Goal: Task Accomplishment & Management: Manage account settings

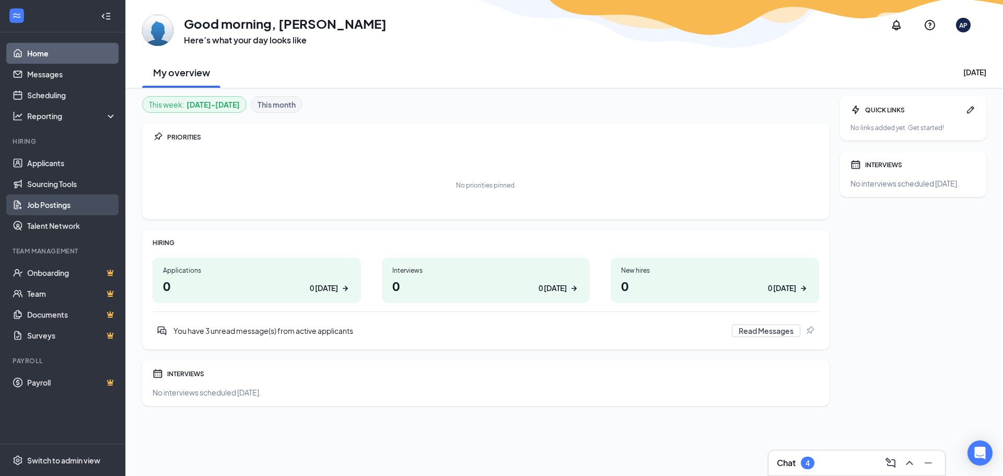
click at [57, 208] on link "Job Postings" at bounding box center [71, 204] width 89 height 21
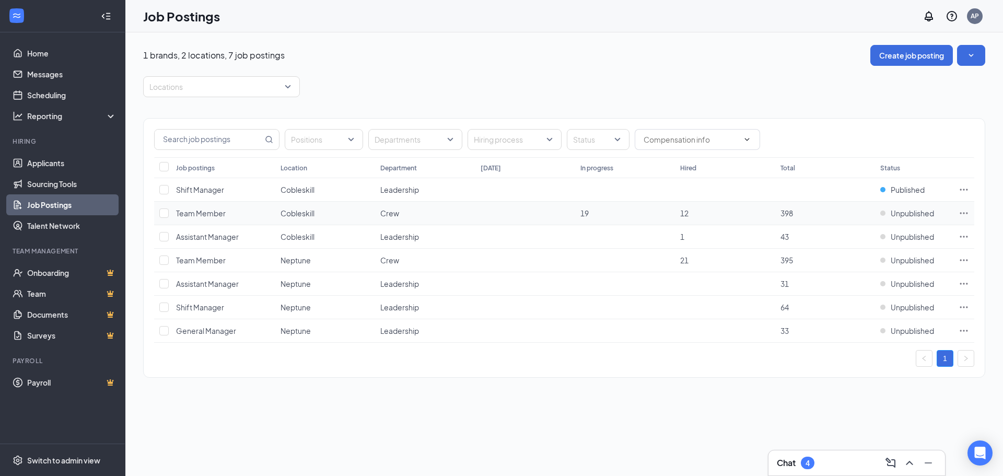
click at [967, 212] on icon "Ellipses" at bounding box center [963, 213] width 10 height 10
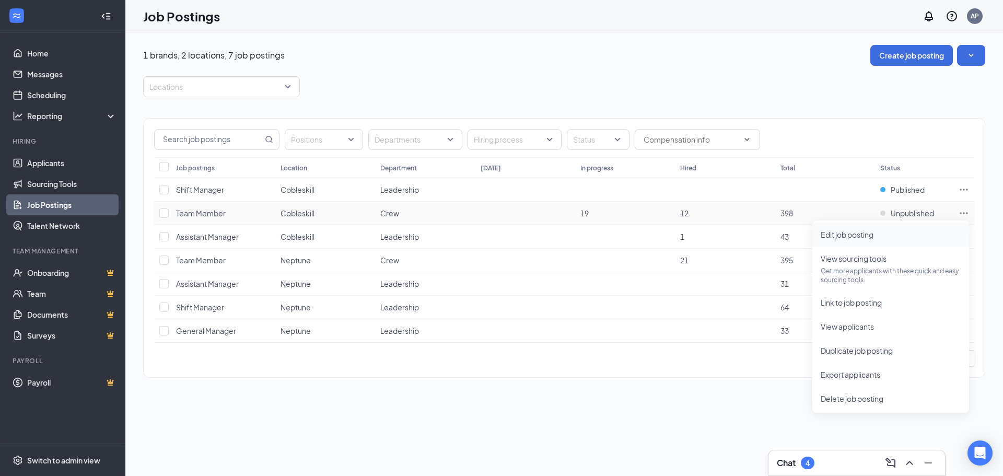
click at [855, 240] on span "Edit job posting" at bounding box center [891, 234] width 140 height 11
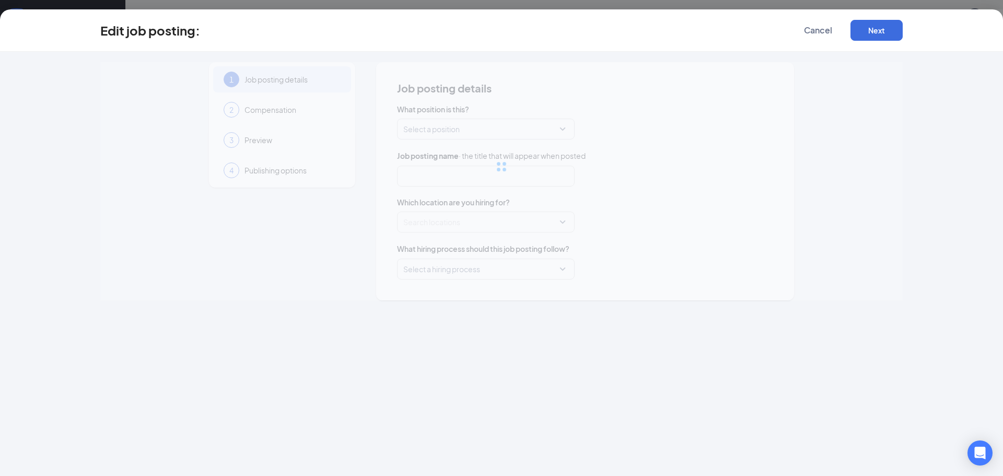
type input "Team Member"
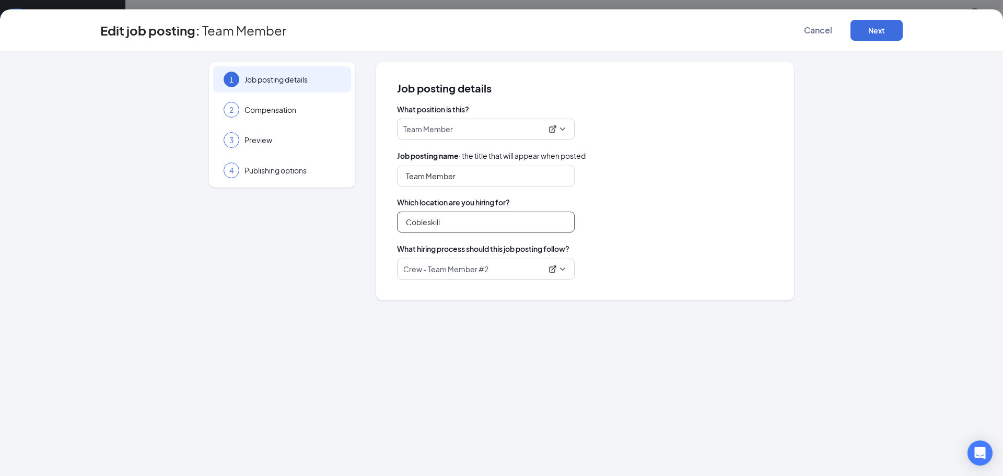
click at [492, 222] on input "Cobleskill" at bounding box center [486, 222] width 178 height 21
click at [462, 218] on input "Cobleskill" at bounding box center [486, 222] width 178 height 21
type input "Cobleskill"
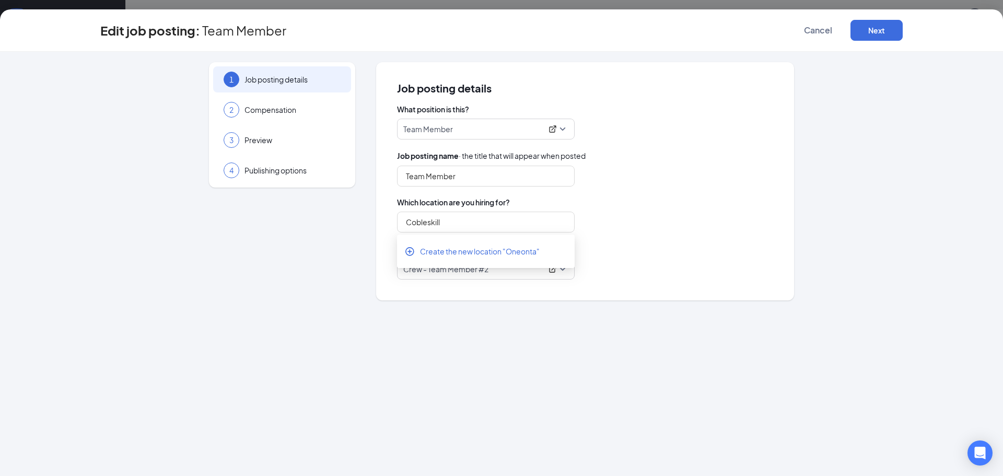
click at [806, 213] on div "1 Job posting details 2 Compensation 3 Preview 4 Publishing options Job posting…" at bounding box center [501, 181] width 802 height 238
click at [463, 226] on input "Cobleskill" at bounding box center [486, 222] width 178 height 21
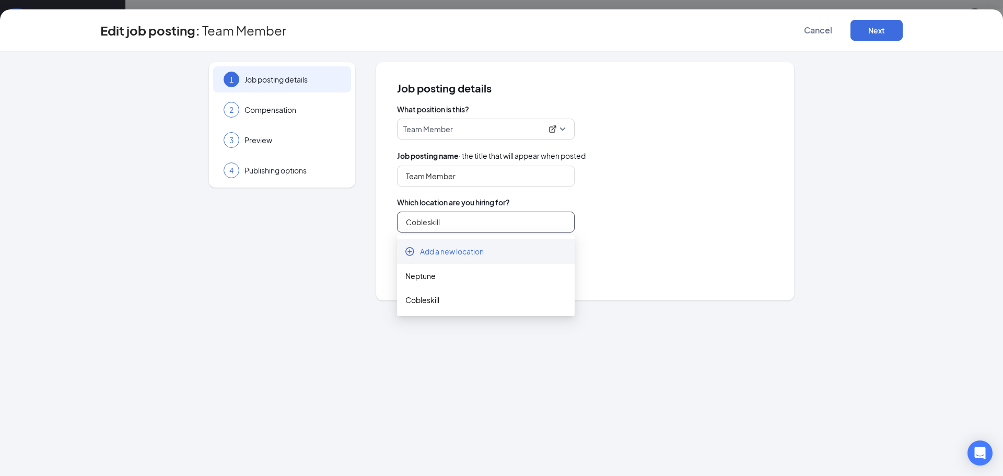
click at [449, 253] on span "Add a new location" at bounding box center [452, 251] width 64 height 10
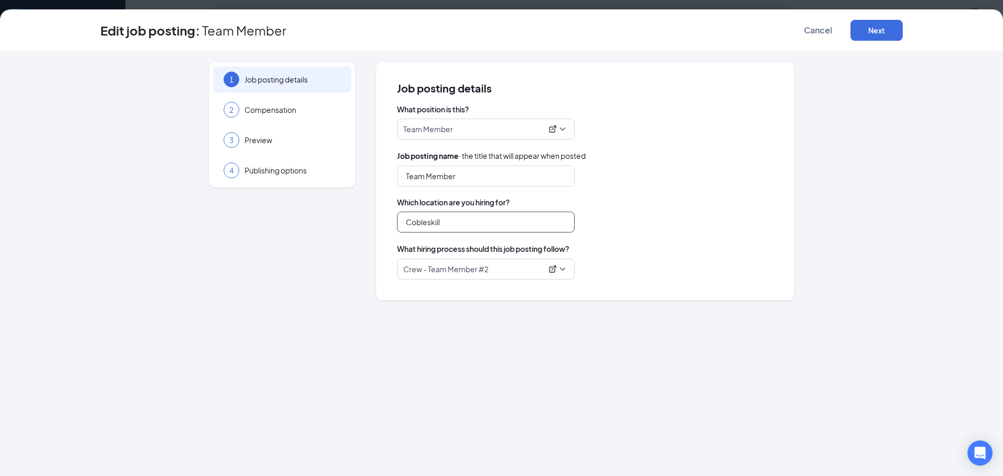
click at [456, 220] on input "Cobleskill" at bounding box center [486, 222] width 178 height 21
type input "Cobleskill"
click at [288, 114] on span "Compensation" at bounding box center [292, 109] width 96 height 10
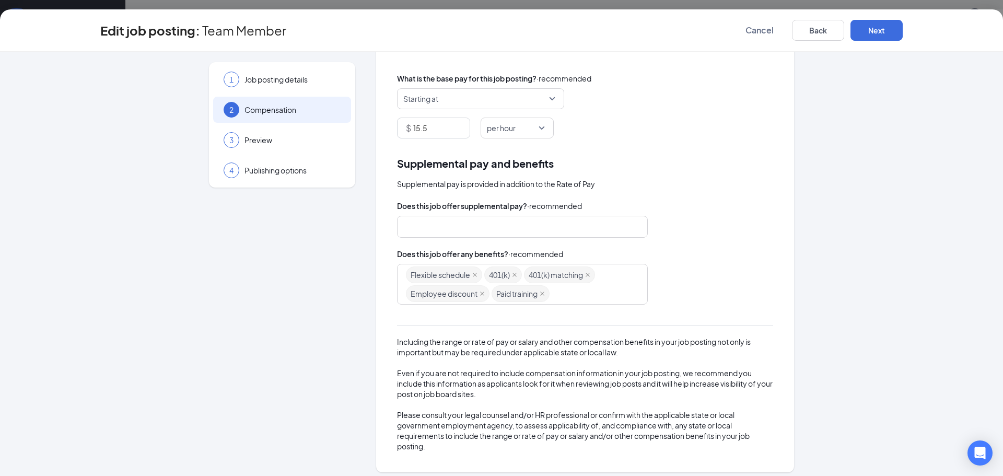
scroll to position [88, 0]
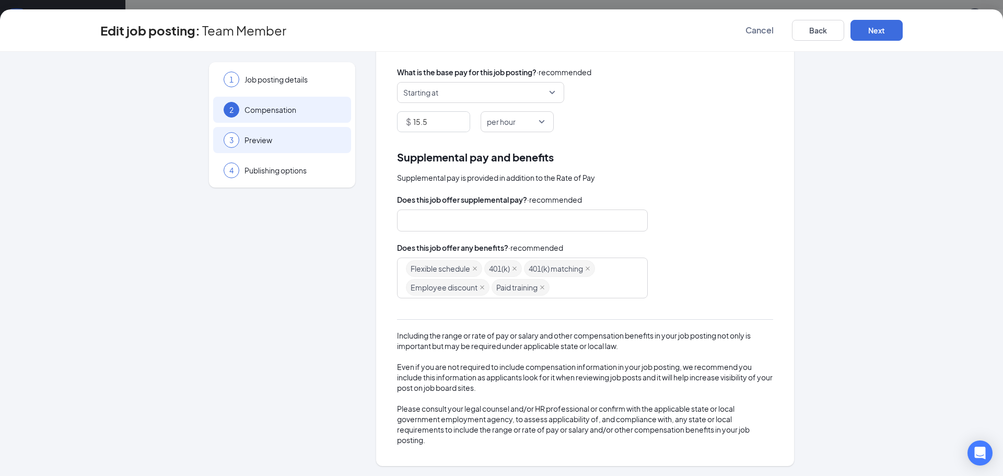
click at [313, 138] on span "Preview" at bounding box center [292, 140] width 96 height 10
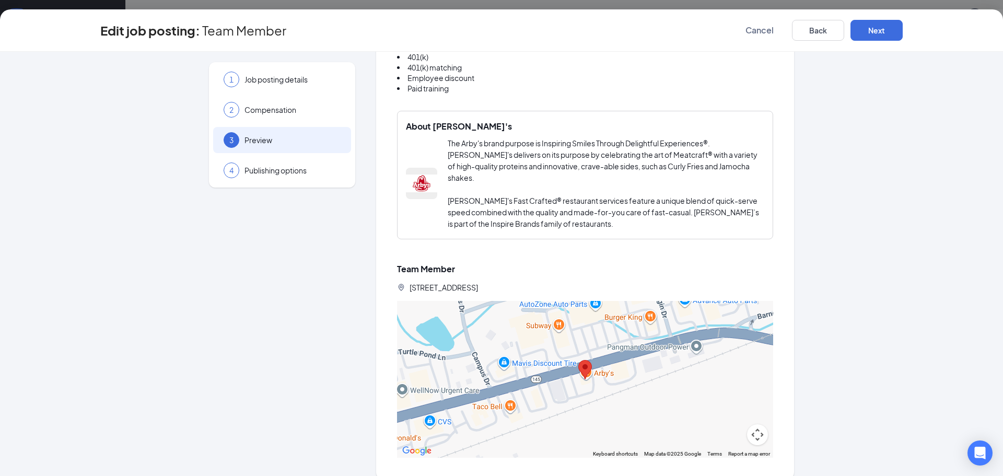
scroll to position [559, 0]
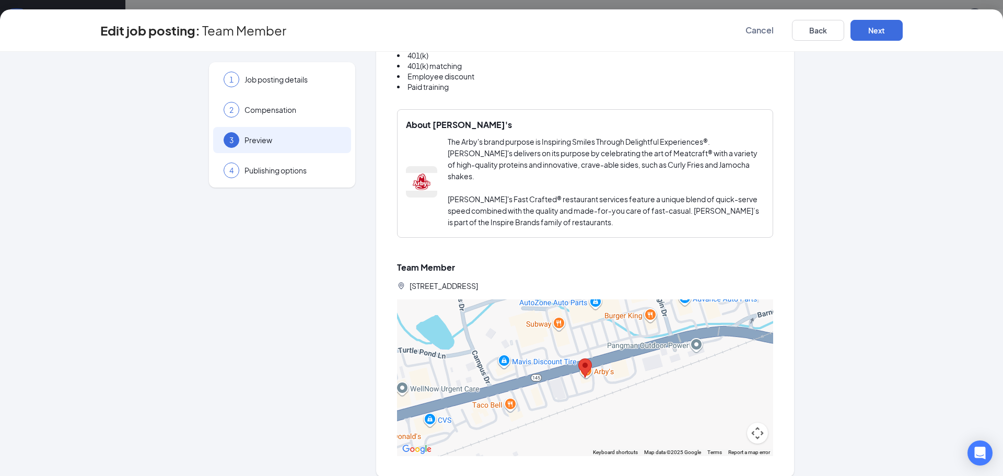
click at [399, 283] on icon "LocationPin" at bounding box center [402, 286] width 6 height 7
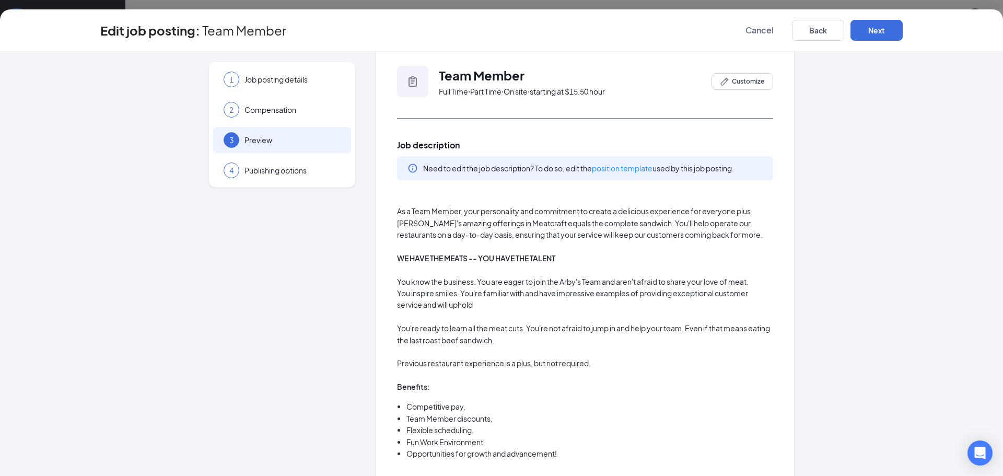
scroll to position [0, 0]
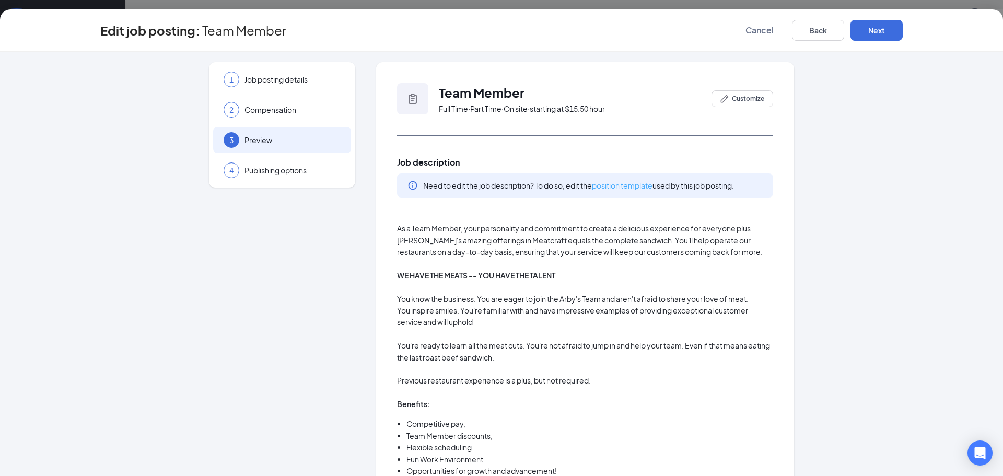
click at [619, 182] on link "position template" at bounding box center [622, 185] width 61 height 9
click at [721, 99] on icon "PencilIcon" at bounding box center [724, 99] width 8 height 8
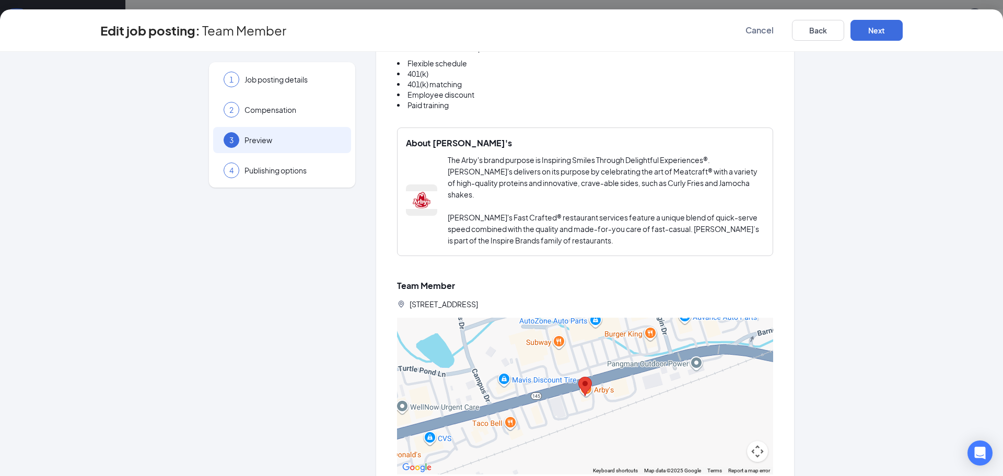
scroll to position [664, 0]
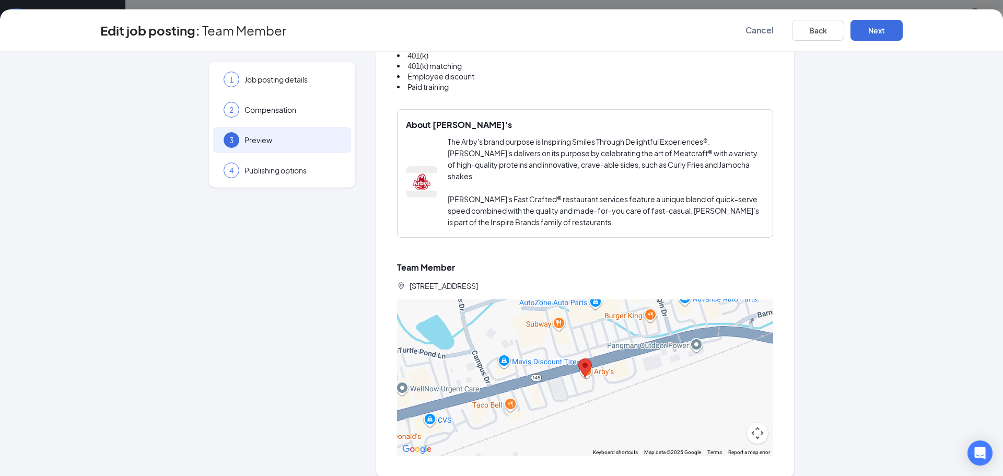
click at [478, 280] on span "[STREET_ADDRESS]" at bounding box center [444, 285] width 68 height 10
click at [578, 358] on area at bounding box center [578, 358] width 0 height 0
drag, startPoint x: 648, startPoint y: 342, endPoint x: 514, endPoint y: 336, distance: 133.9
click at [514, 336] on div at bounding box center [585, 377] width 376 height 157
drag, startPoint x: 507, startPoint y: 336, endPoint x: 549, endPoint y: 340, distance: 42.0
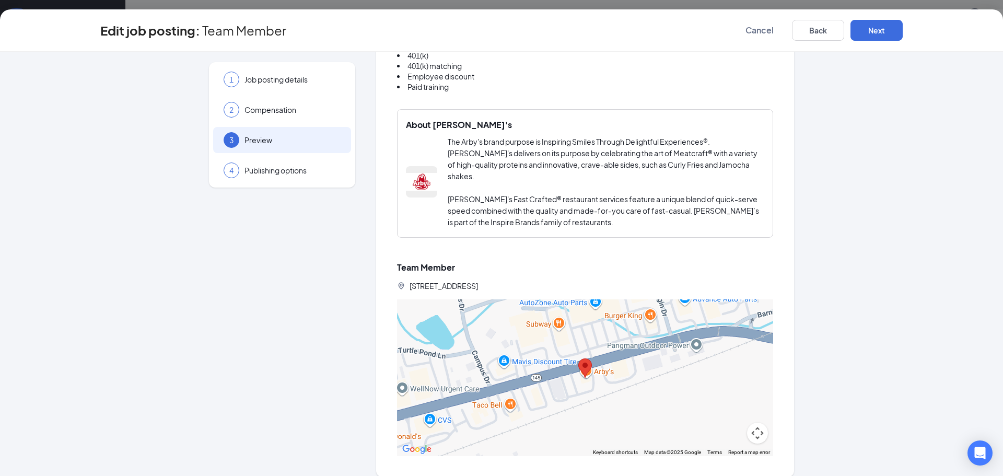
click at [549, 340] on div at bounding box center [585, 377] width 376 height 157
click at [255, 169] on span "Publishing options" at bounding box center [292, 170] width 96 height 10
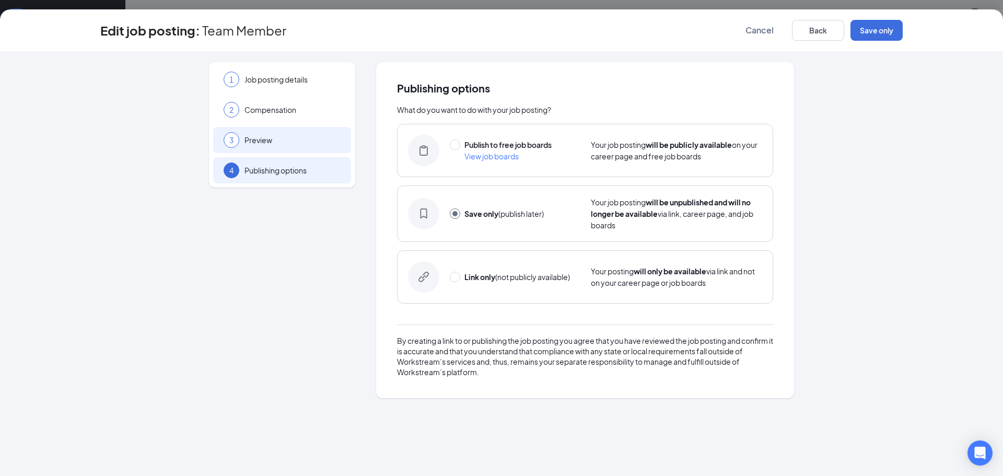
click at [270, 142] on span "Preview" at bounding box center [292, 140] width 96 height 10
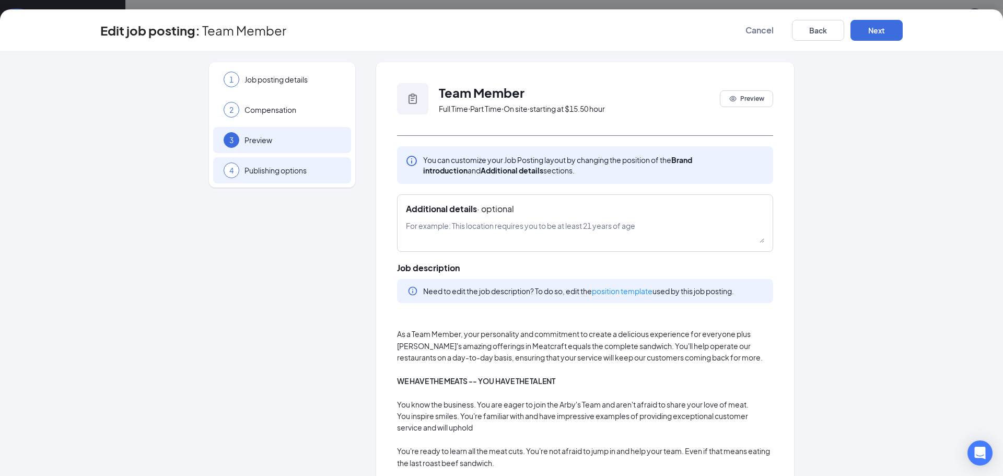
click at [264, 170] on span "Publishing options" at bounding box center [292, 170] width 96 height 10
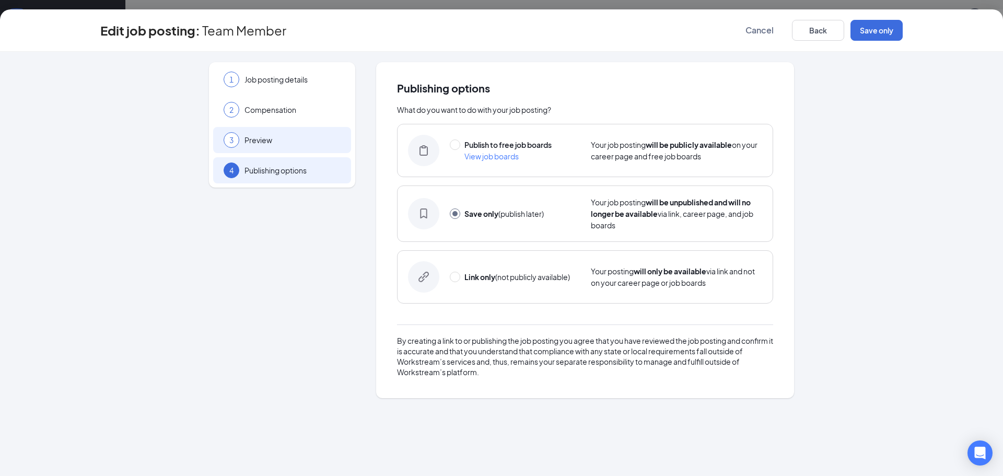
click at [301, 149] on div "3 Preview" at bounding box center [282, 140] width 138 height 26
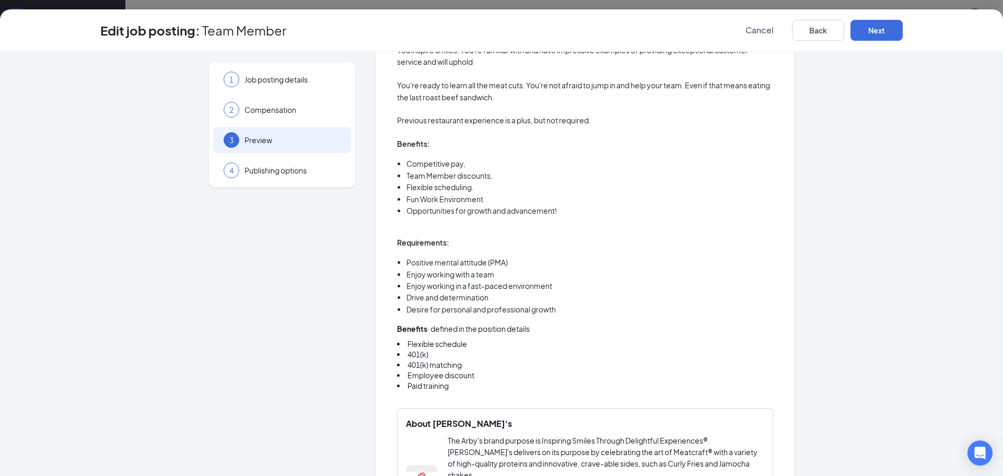
scroll to position [664, 0]
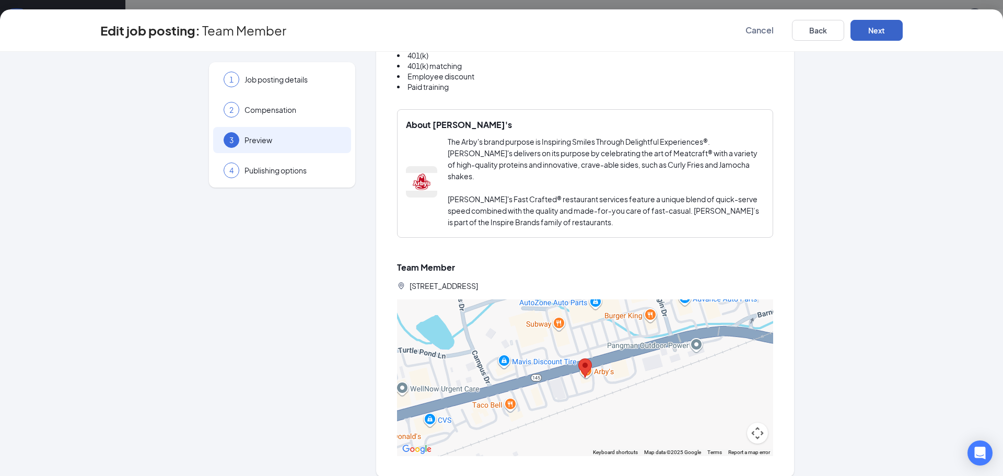
click at [887, 36] on button "Next" at bounding box center [876, 30] width 52 height 21
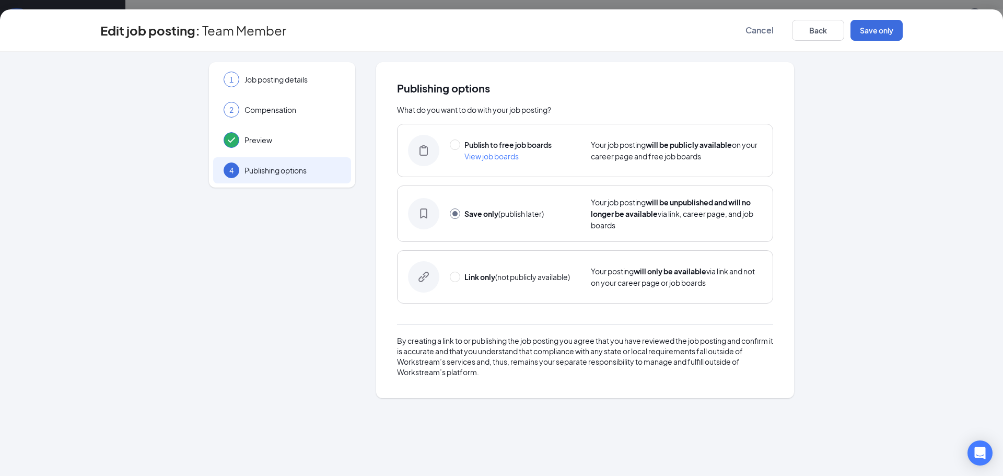
scroll to position [0, 0]
click at [880, 29] on button "Save only" at bounding box center [876, 30] width 52 height 21
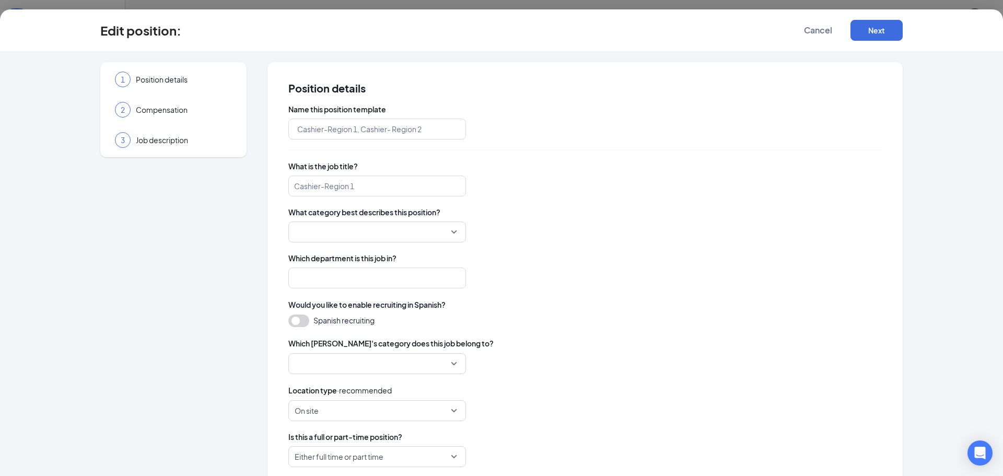
type input "Team Member"
type input "Crew"
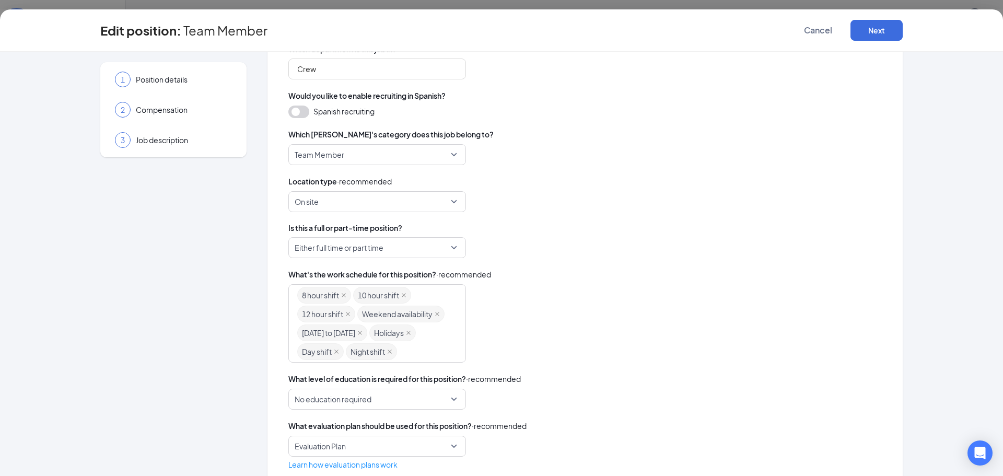
scroll to position [253, 0]
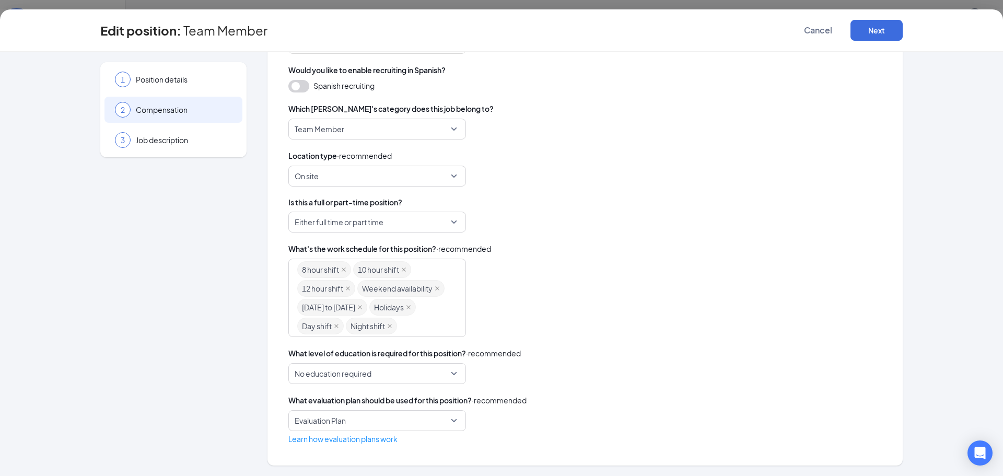
click at [186, 108] on span "Compensation" at bounding box center [184, 109] width 96 height 10
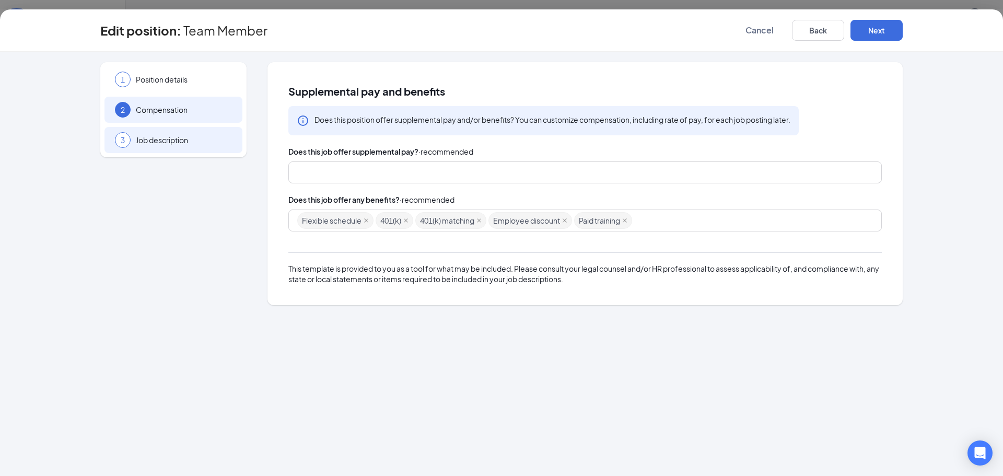
click at [176, 131] on div "3 Job description" at bounding box center [173, 140] width 138 height 26
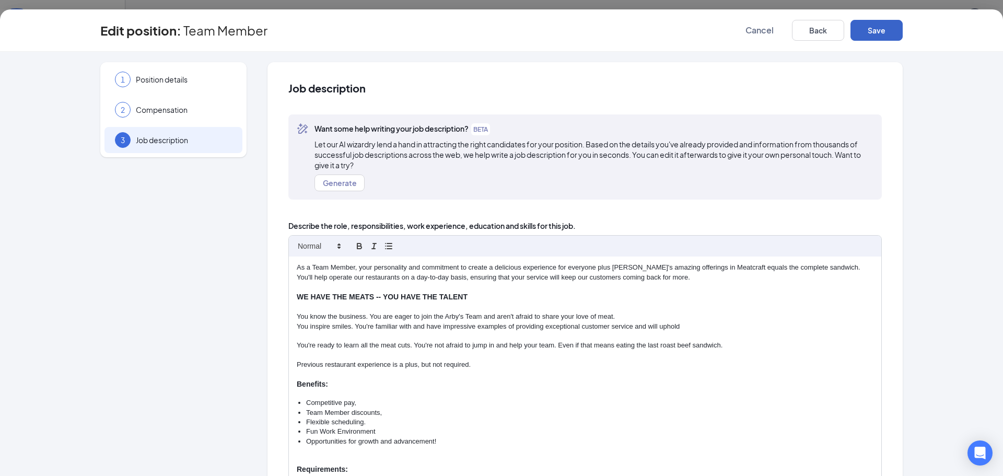
click at [884, 30] on button "Save" at bounding box center [876, 30] width 52 height 21
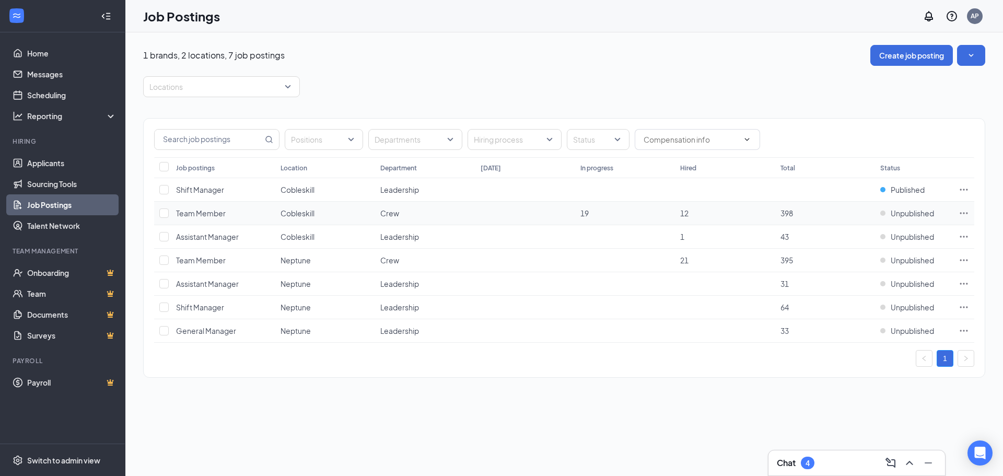
click at [961, 212] on icon "Ellipses" at bounding box center [963, 213] width 10 height 10
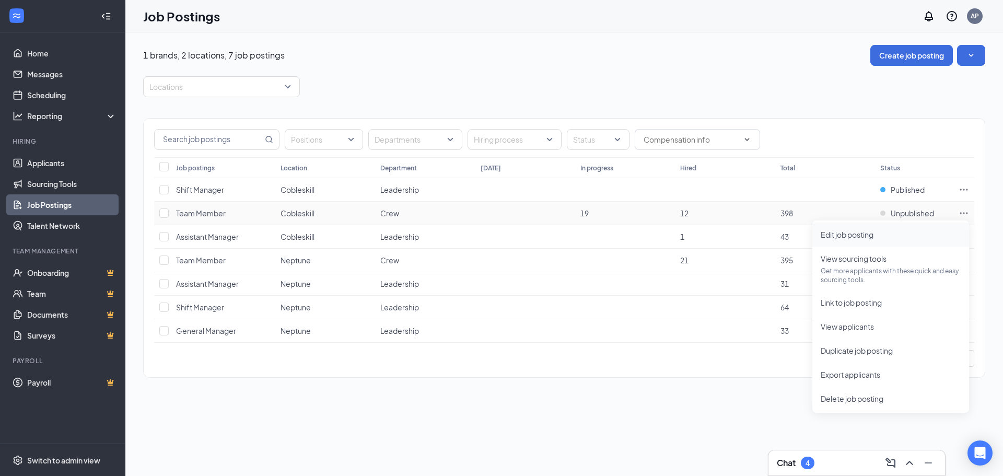
click at [852, 238] on span "Edit job posting" at bounding box center [847, 234] width 53 height 9
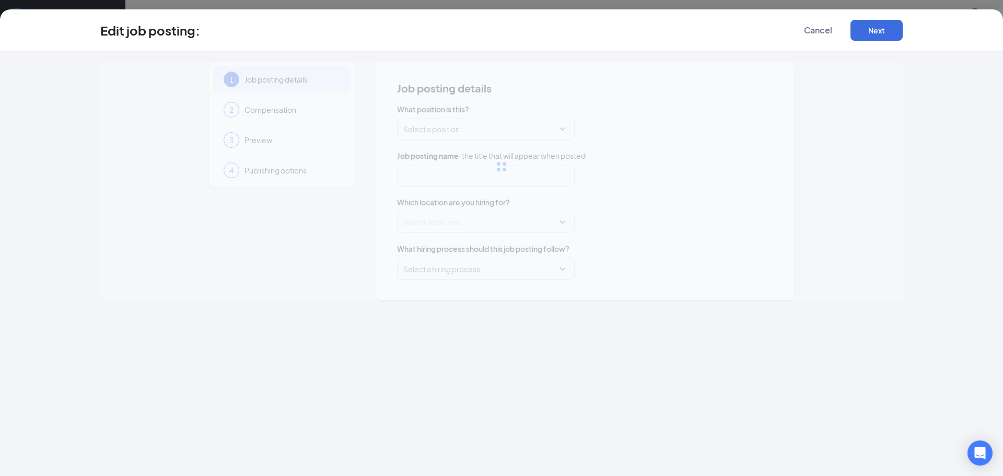
type input "Team Member"
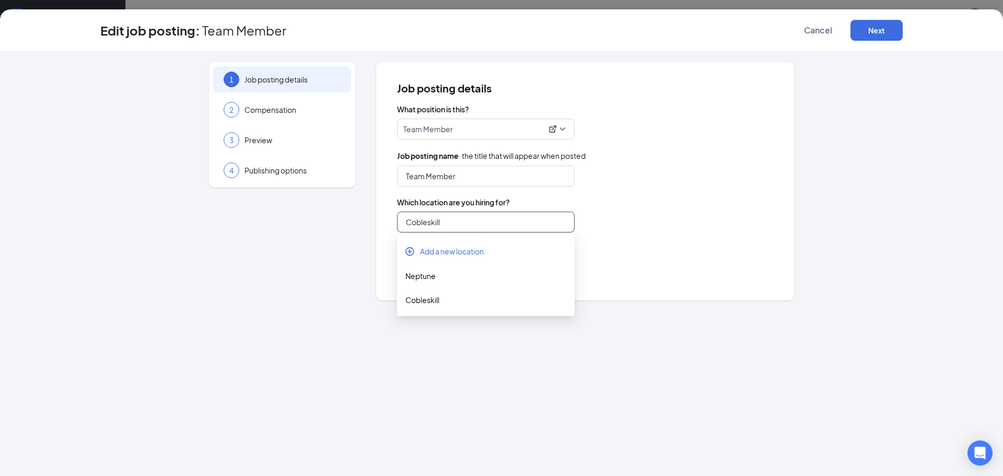
click at [457, 218] on input "Cobleskill" at bounding box center [486, 222] width 178 height 21
click at [458, 247] on span "Add a new location" at bounding box center [452, 251] width 64 height 10
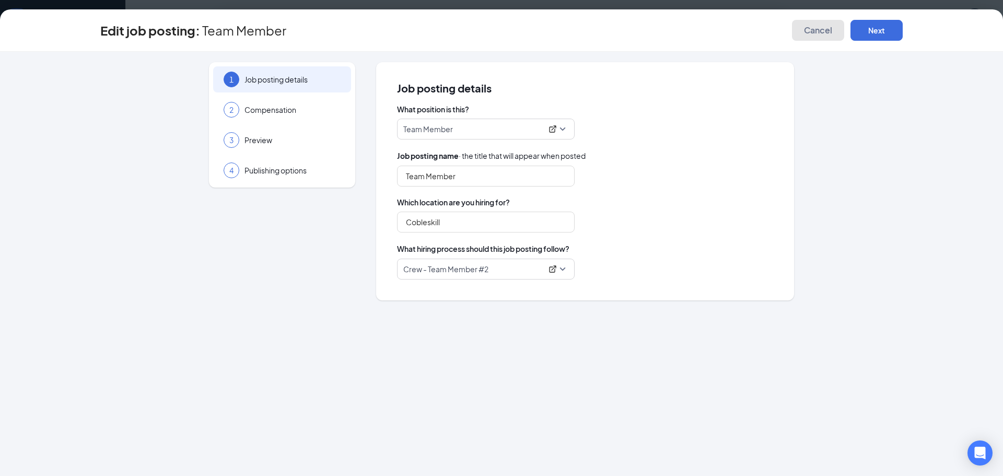
click at [826, 29] on span "Cancel" at bounding box center [818, 30] width 28 height 10
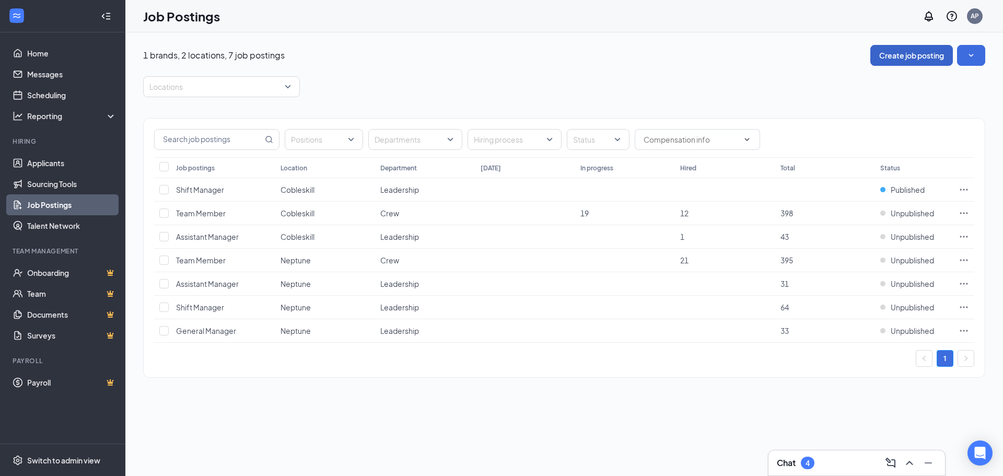
click at [910, 53] on button "Create job posting" at bounding box center [911, 55] width 83 height 21
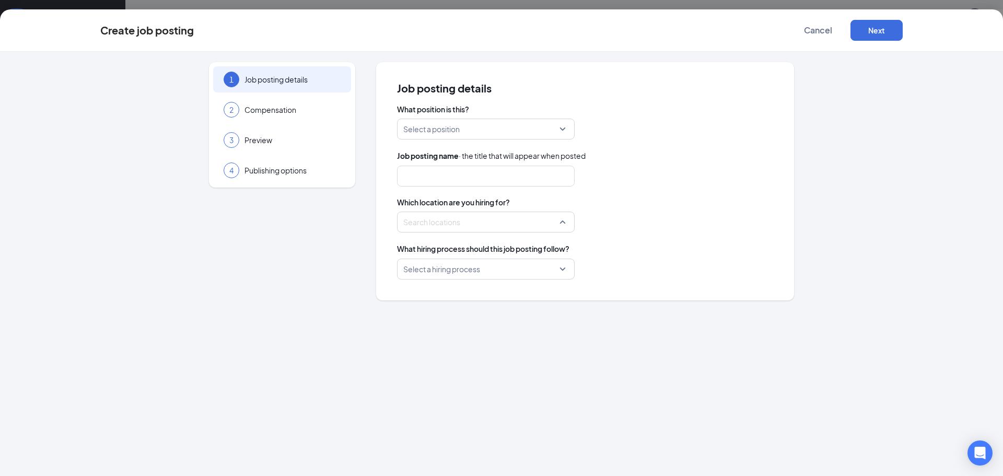
click at [423, 217] on div at bounding box center [483, 222] width 158 height 17
click at [819, 31] on span "Cancel" at bounding box center [818, 30] width 28 height 10
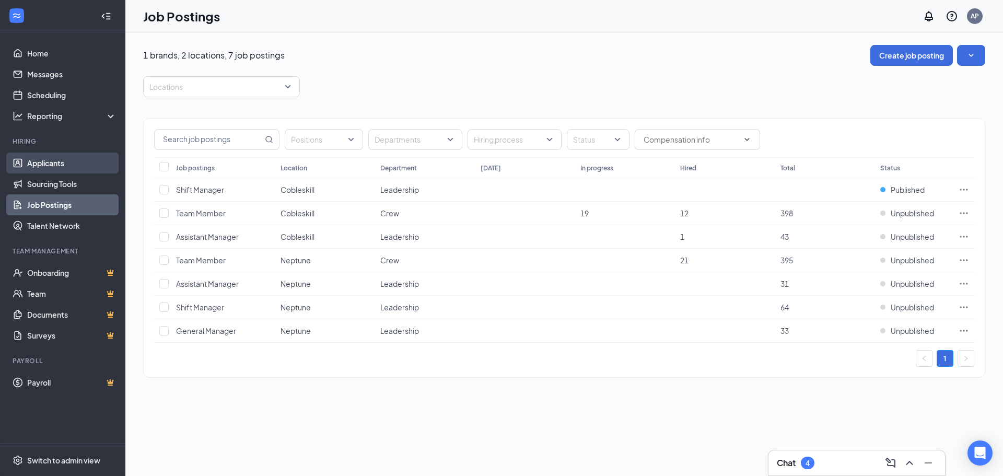
click at [54, 159] on link "Applicants" at bounding box center [71, 163] width 89 height 21
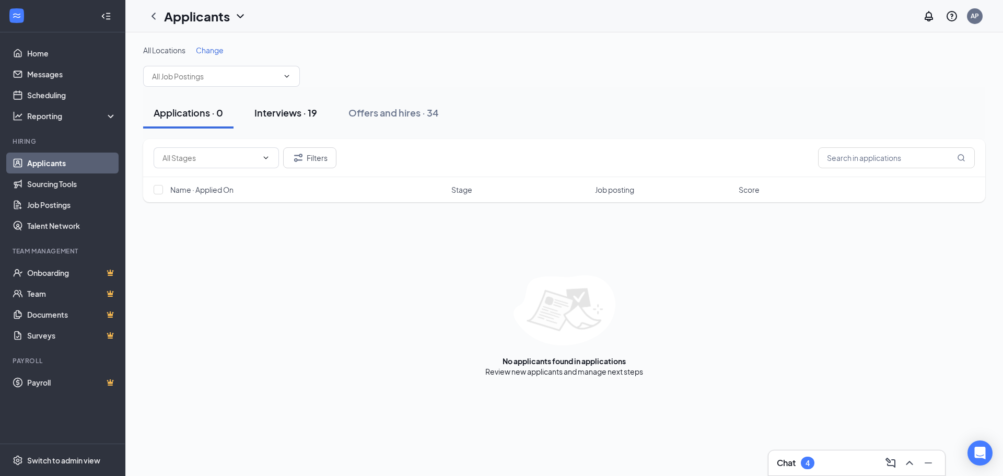
click at [314, 110] on div "Interviews · 19" at bounding box center [285, 112] width 63 height 13
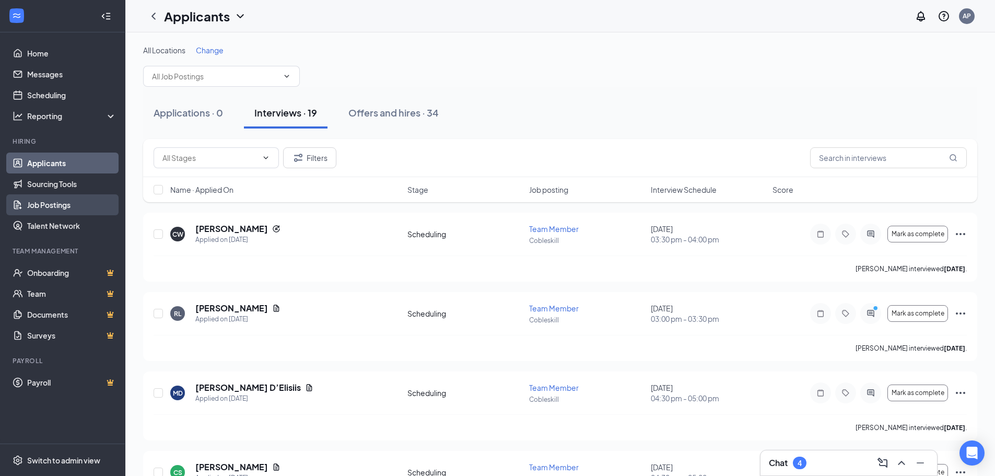
click at [50, 197] on link "Job Postings" at bounding box center [71, 204] width 89 height 21
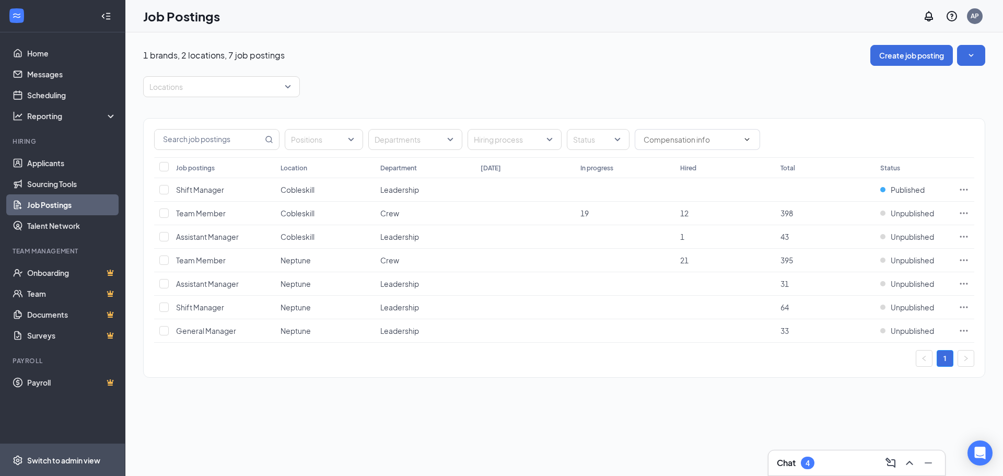
click at [76, 460] on div "Switch to admin view" at bounding box center [63, 460] width 73 height 10
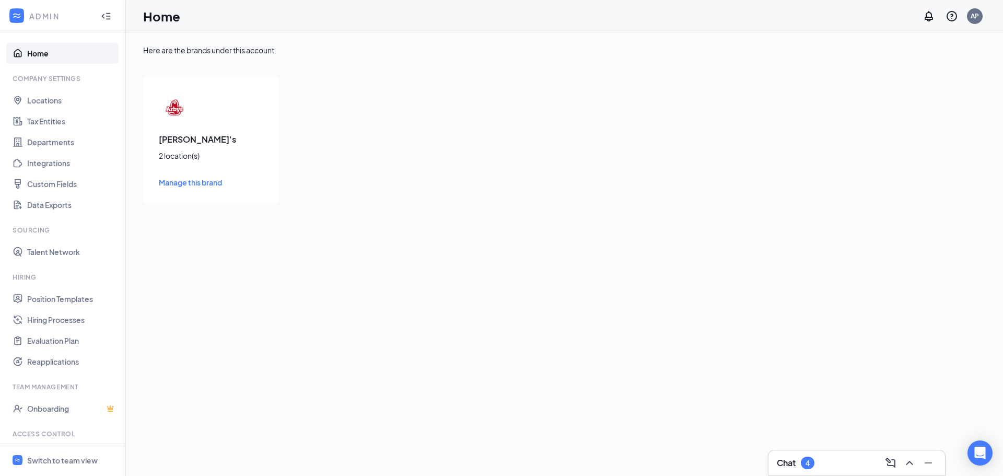
click at [180, 185] on span "Manage this brand" at bounding box center [190, 182] width 63 height 9
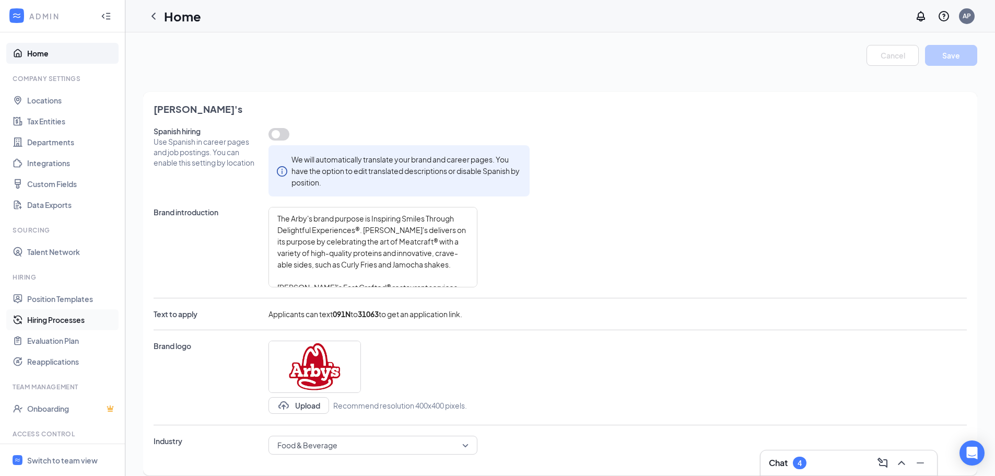
click at [58, 322] on link "Hiring Processes" at bounding box center [71, 319] width 89 height 21
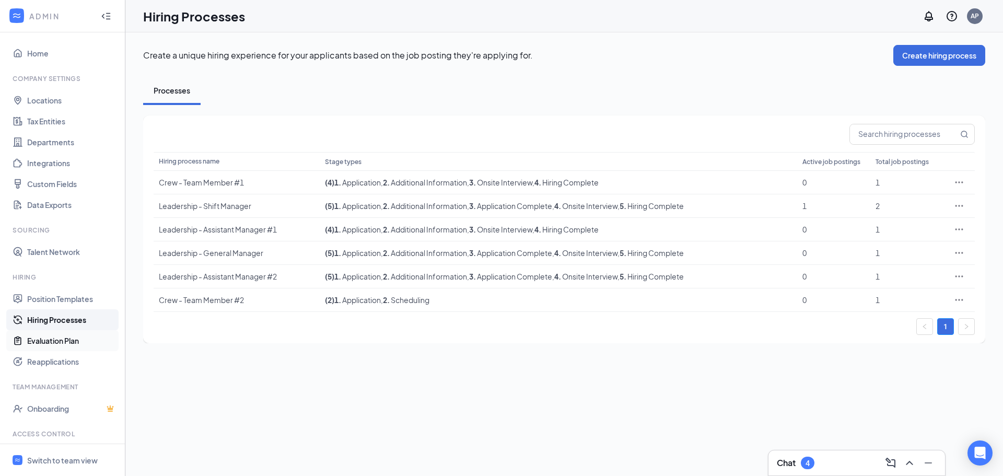
click at [53, 344] on link "Evaluation Plan" at bounding box center [71, 340] width 89 height 21
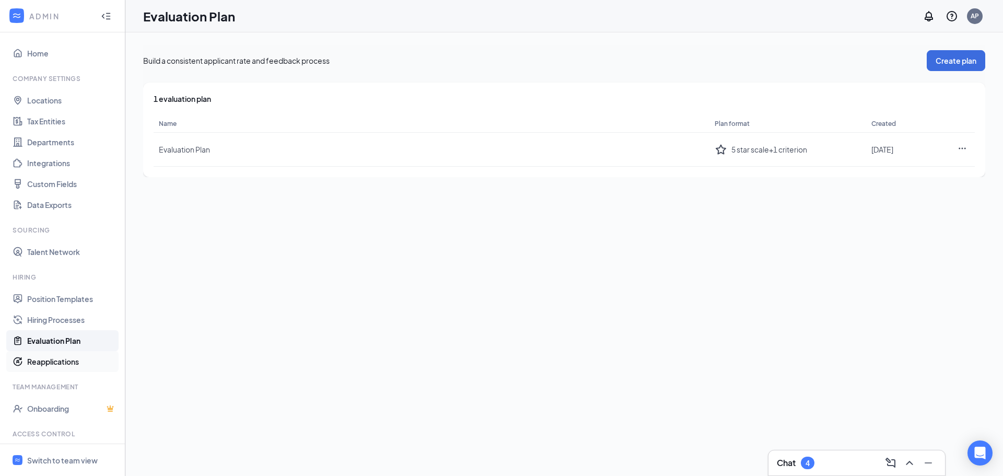
click at [58, 361] on link "Reapplications" at bounding box center [71, 361] width 89 height 21
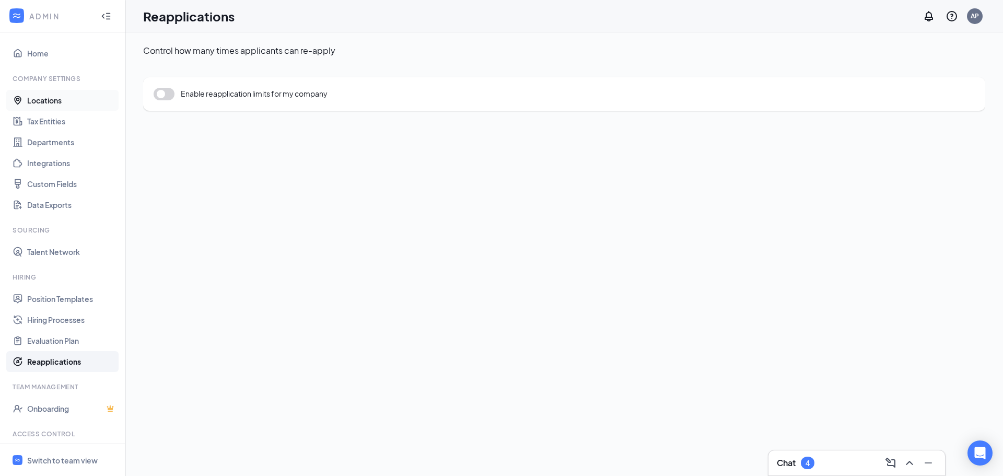
click at [63, 99] on link "Locations" at bounding box center [71, 100] width 89 height 21
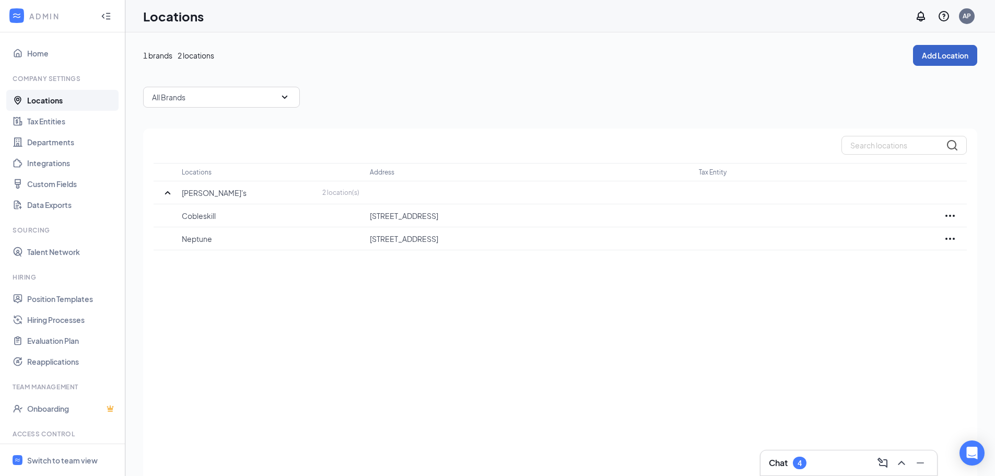
click at [950, 61] on button "Add Location" at bounding box center [945, 55] width 64 height 21
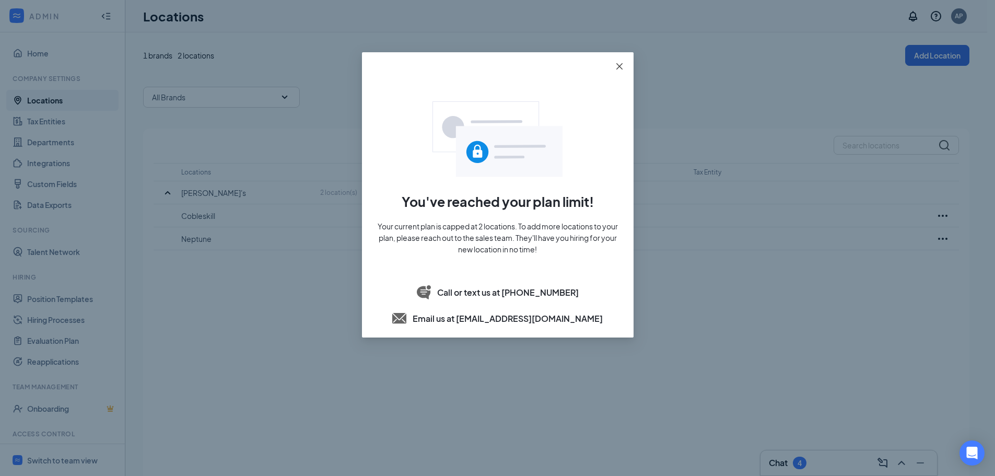
click at [618, 69] on icon "close" at bounding box center [619, 66] width 8 height 8
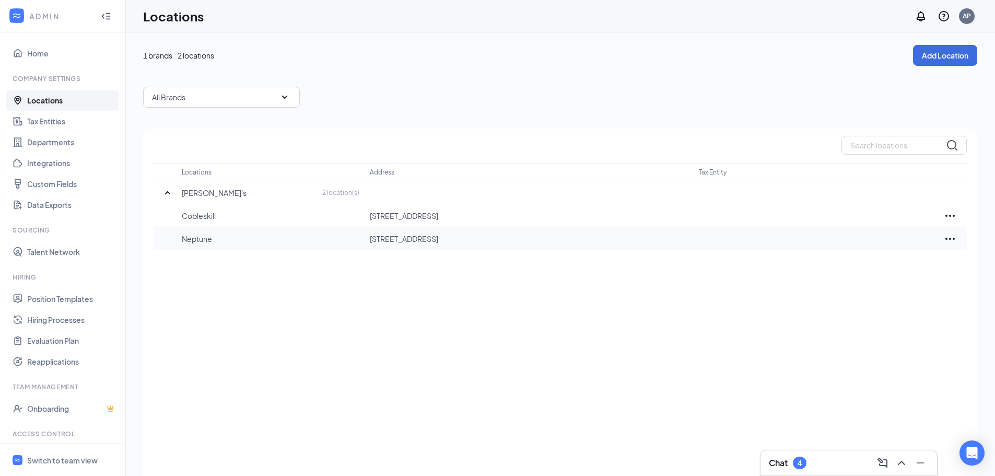
click at [950, 237] on icon "Ellipses" at bounding box center [950, 238] width 13 height 13
click at [862, 268] on p "Edit" at bounding box center [904, 270] width 88 height 10
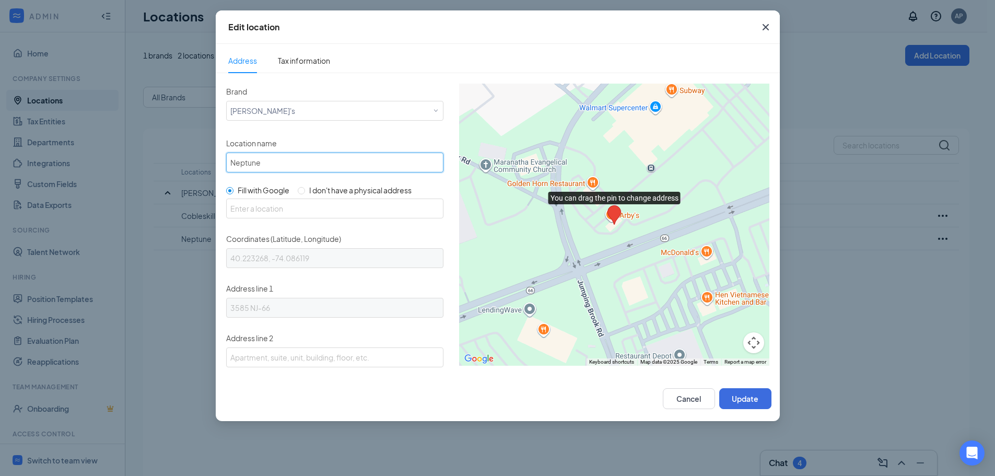
click at [307, 153] on input "Neptune" at bounding box center [334, 163] width 217 height 20
type input "Oneonta"
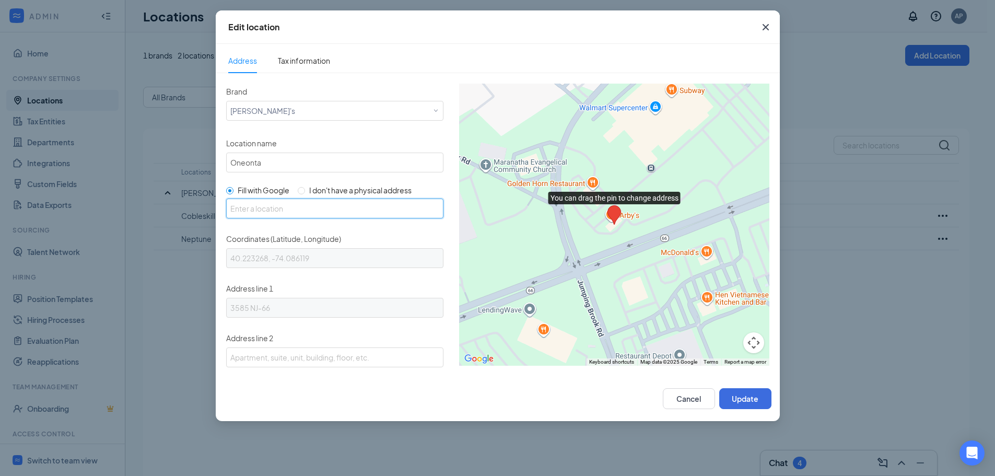
click at [298, 206] on input "text" at bounding box center [334, 208] width 217 height 20
type input "5526 NY-7, Oneonta, NY 13820, USA"
type input "42.4587938, -75.02205769999999"
type input "5526 NY-7"
type input "Oneonta"
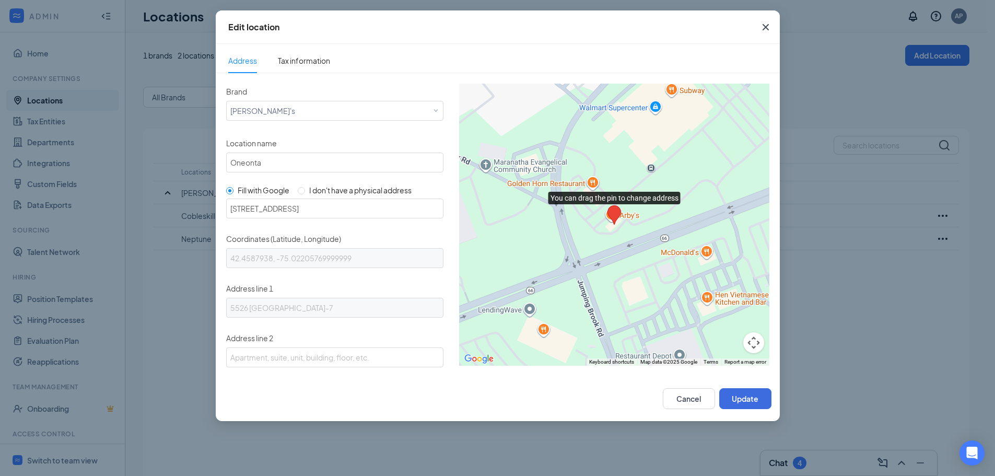
type input "NY"
type input "13820"
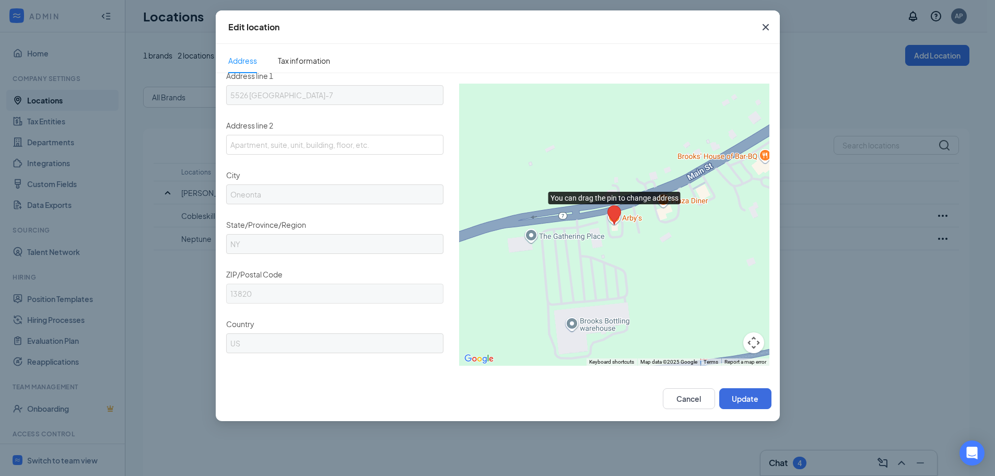
scroll to position [42, 0]
click at [763, 395] on button "Update" at bounding box center [745, 398] width 52 height 21
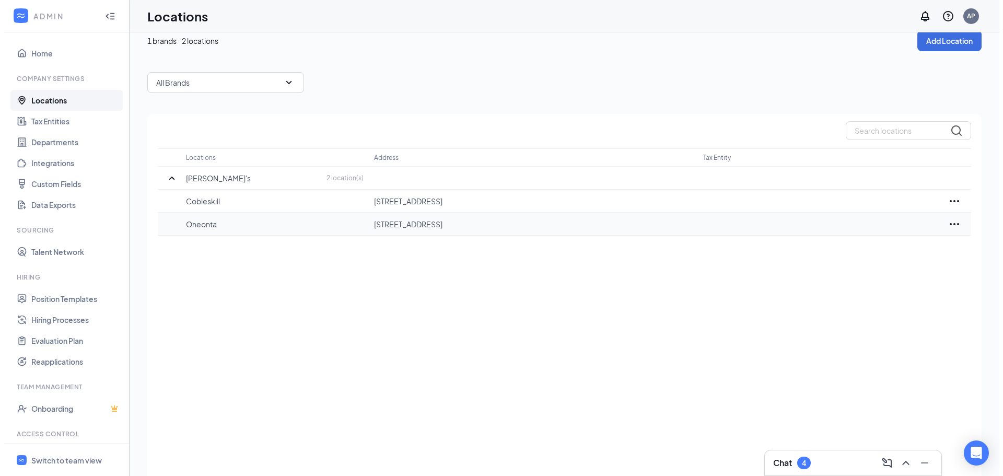
scroll to position [0, 0]
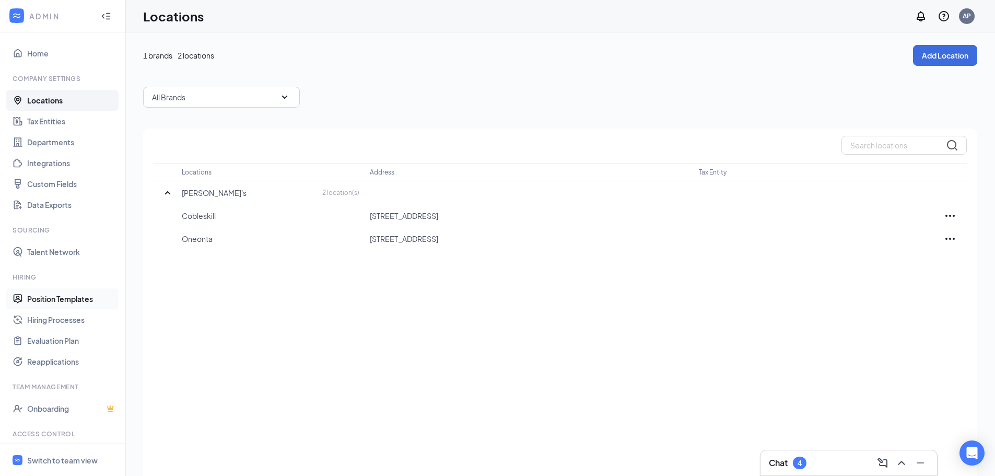
click at [72, 302] on link "Position Templates" at bounding box center [71, 298] width 89 height 21
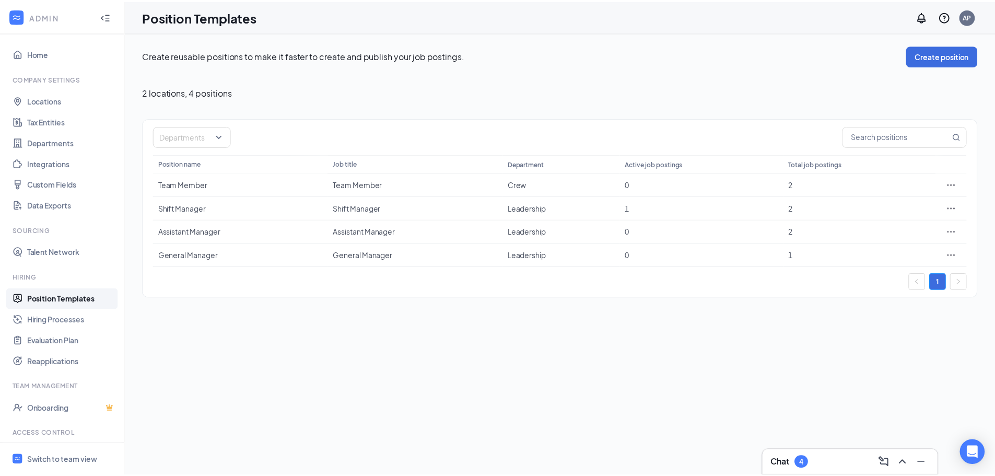
scroll to position [48, 0]
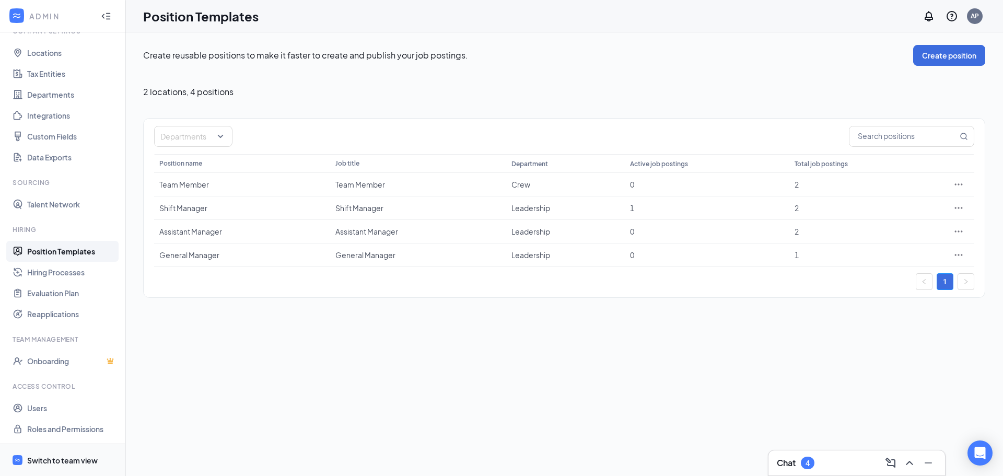
click at [78, 458] on div "Switch to team view" at bounding box center [62, 460] width 71 height 10
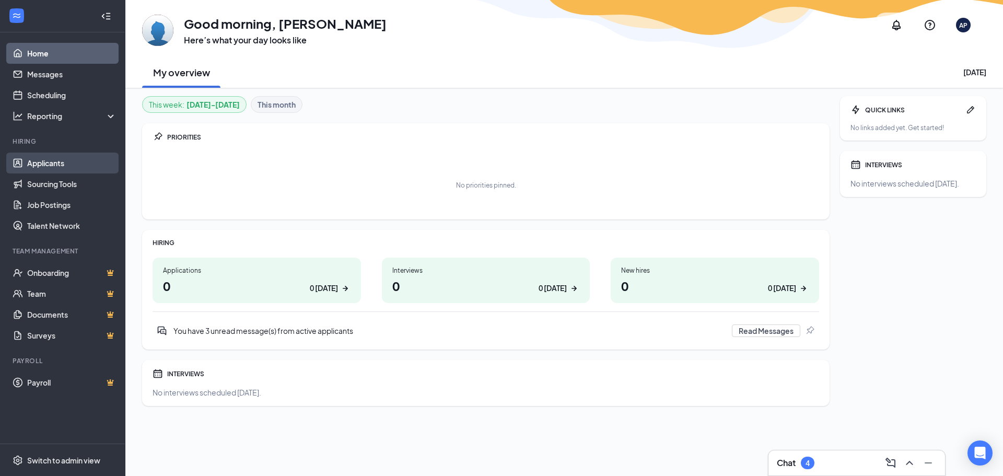
click at [71, 166] on link "Applicants" at bounding box center [71, 163] width 89 height 21
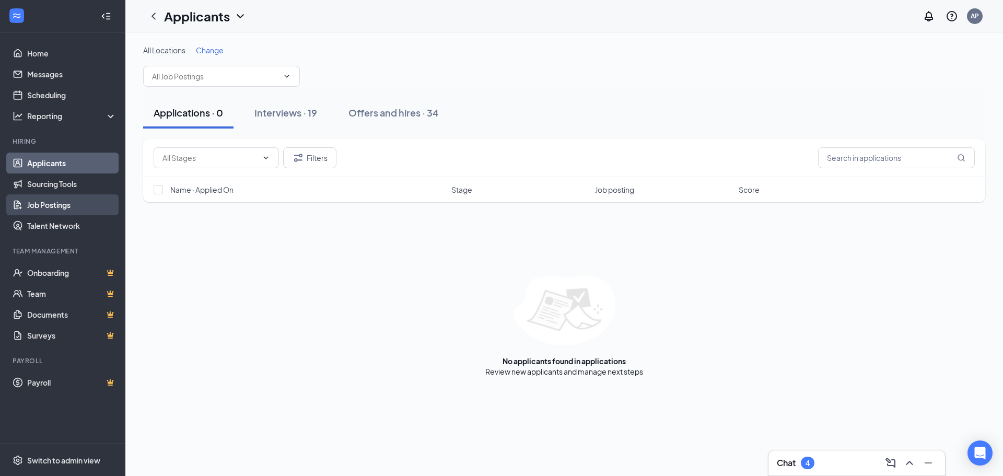
click at [72, 204] on link "Job Postings" at bounding box center [71, 204] width 89 height 21
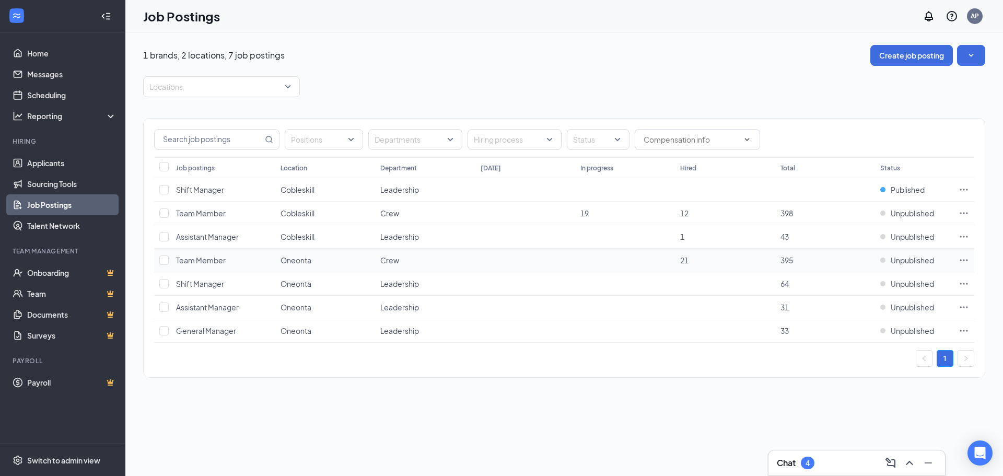
click at [964, 260] on icon "Ellipses" at bounding box center [964, 260] width 8 height 2
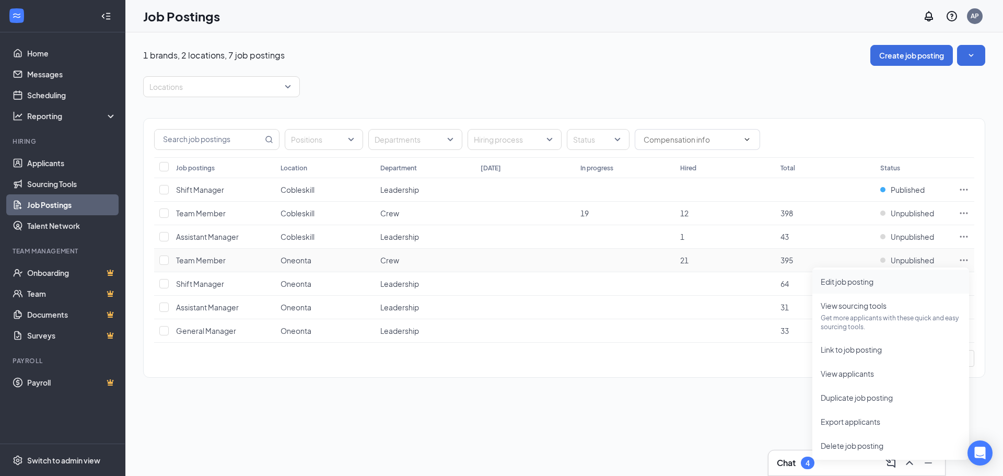
click at [885, 278] on span "Edit job posting" at bounding box center [891, 281] width 140 height 11
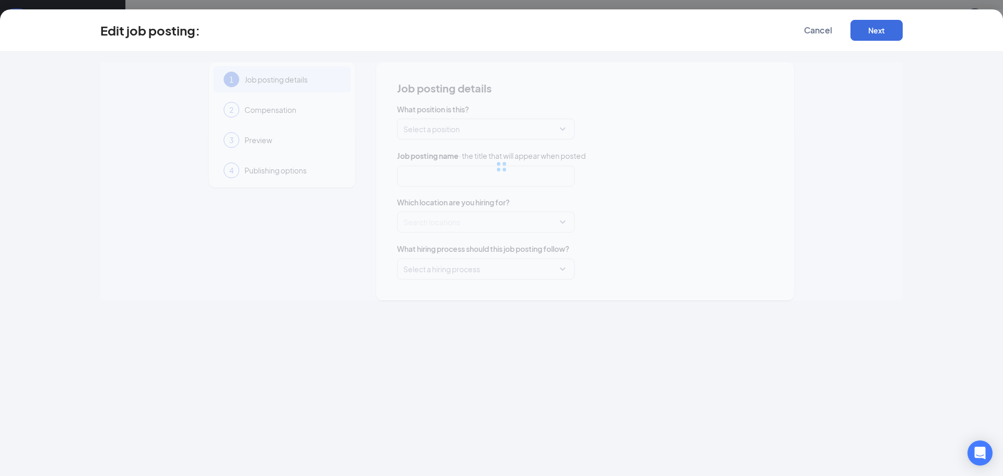
type input "Team Member"
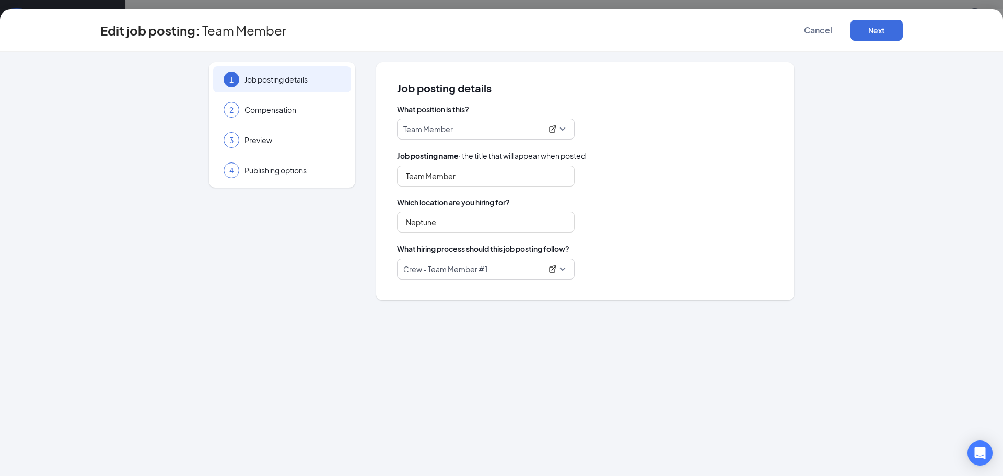
type input "Oneonta"
click at [267, 110] on span "Compensation" at bounding box center [292, 109] width 96 height 10
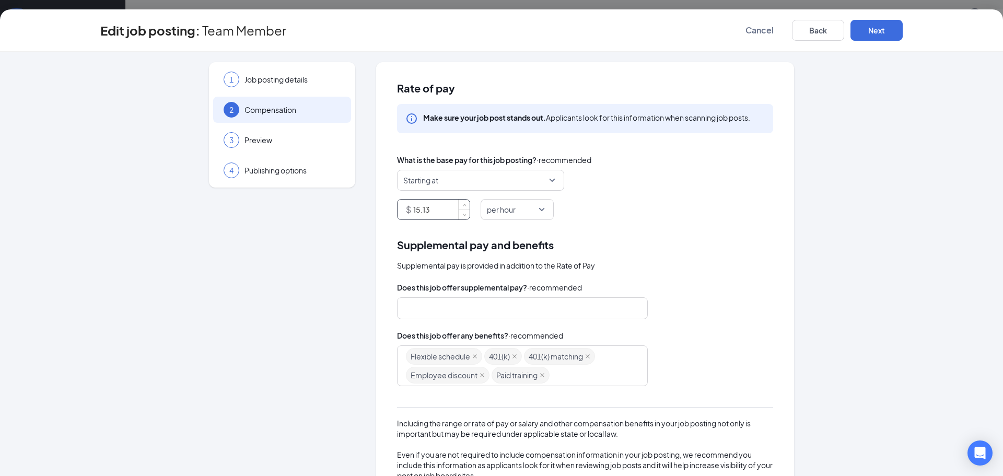
click at [427, 206] on input "15.13" at bounding box center [441, 210] width 56 height 20
type input "15.5"
click at [632, 217] on div "$ 15.5 per hour" at bounding box center [585, 209] width 376 height 21
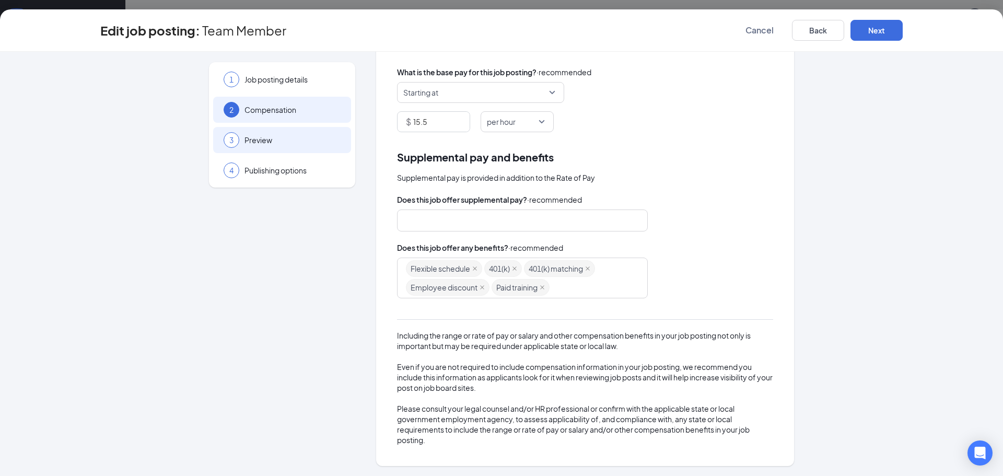
click at [255, 133] on div "3 Preview" at bounding box center [282, 140] width 138 height 26
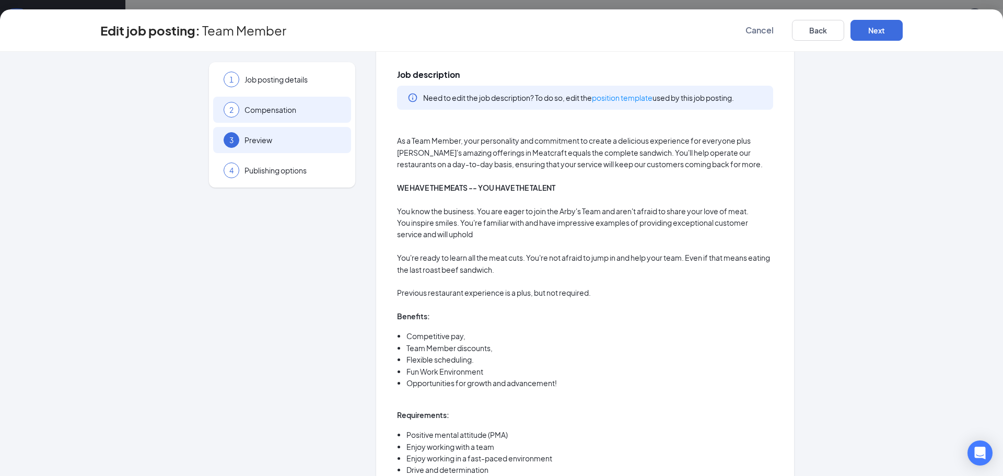
click at [291, 116] on div "2 Compensation" at bounding box center [282, 110] width 138 height 26
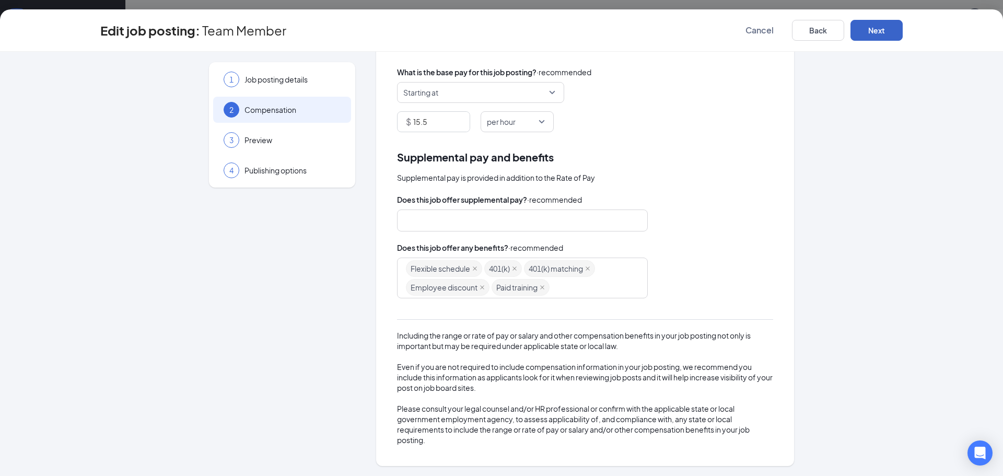
click at [893, 27] on button "Next" at bounding box center [876, 30] width 52 height 21
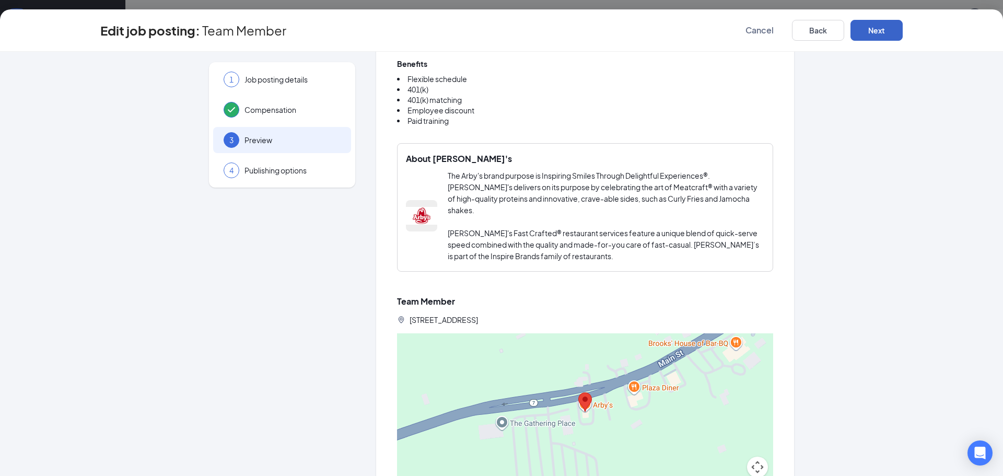
scroll to position [507, 0]
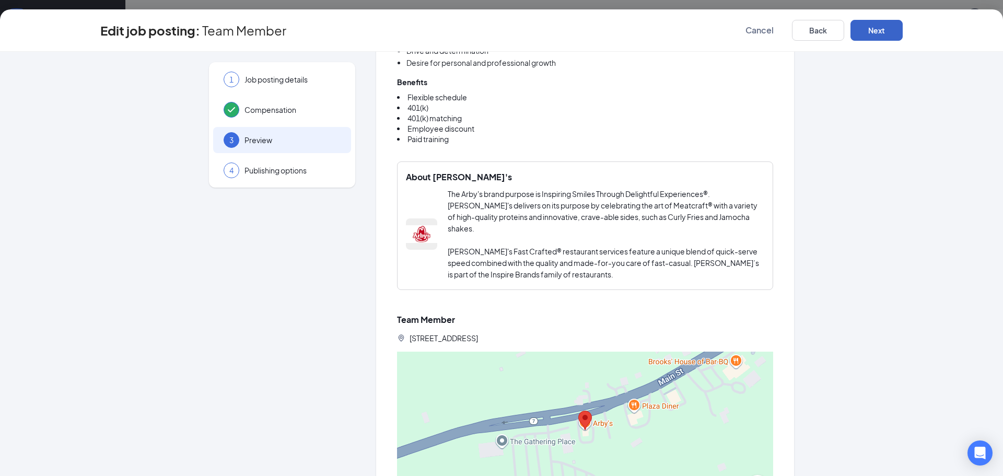
click at [882, 28] on button "Next" at bounding box center [876, 30] width 52 height 21
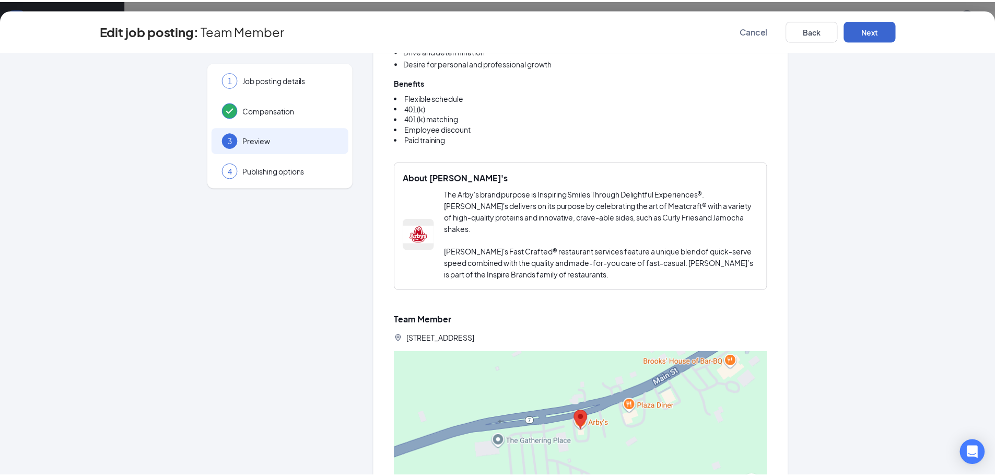
scroll to position [0, 0]
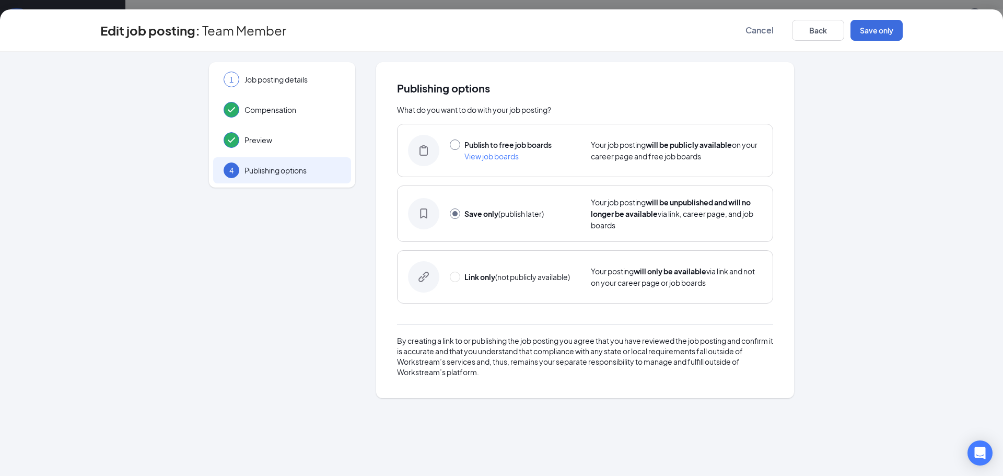
click at [458, 148] on input "radio" at bounding box center [455, 144] width 10 height 10
radio input "true"
radio input "false"
click at [880, 31] on button "Publish" at bounding box center [876, 30] width 52 height 21
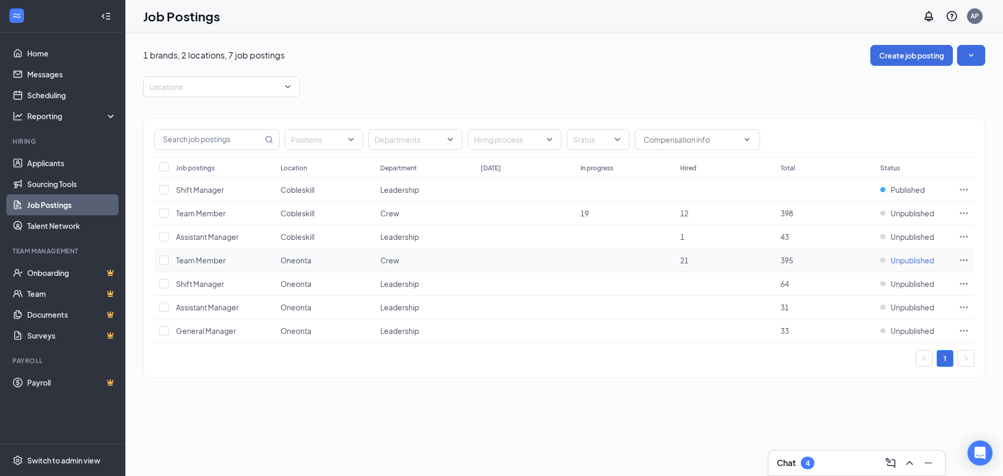
click at [918, 256] on span "Unpublished" at bounding box center [912, 260] width 43 height 10
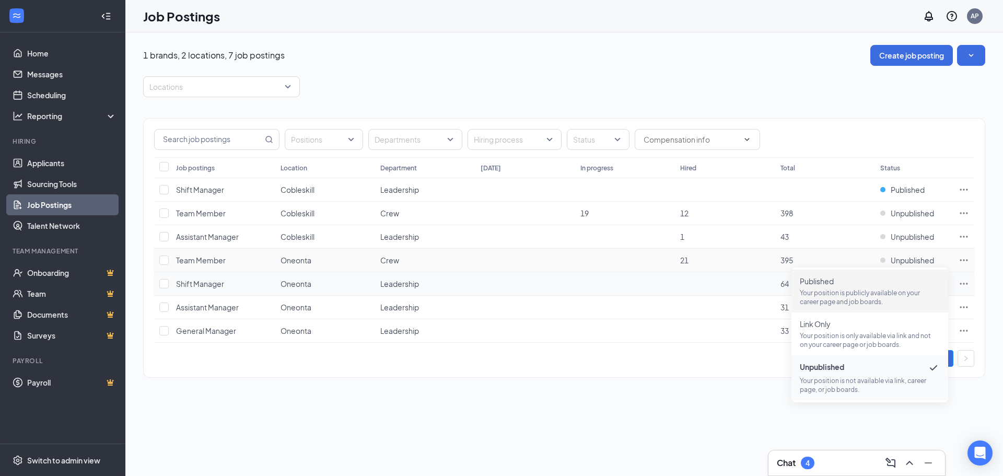
click at [843, 293] on p "Your position is publicly available on your career page and job boards." at bounding box center [870, 297] width 140 height 18
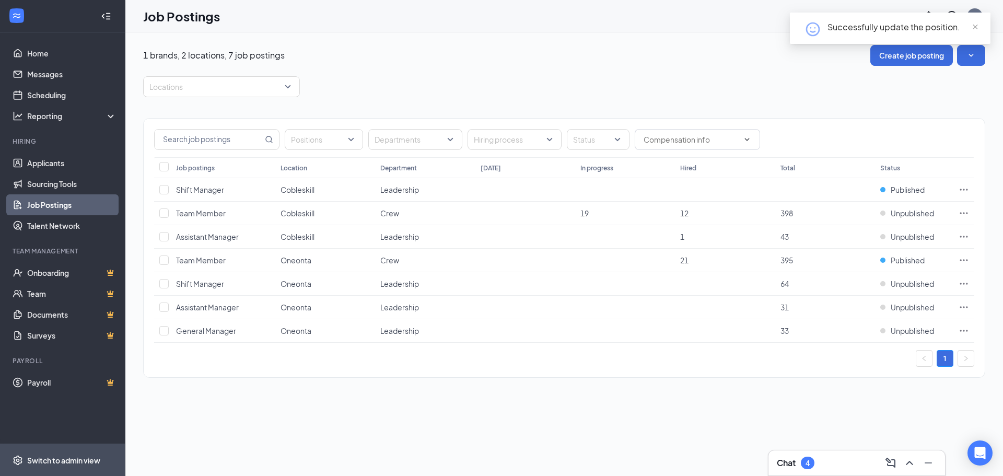
click at [81, 461] on div "Switch to admin view" at bounding box center [63, 460] width 73 height 10
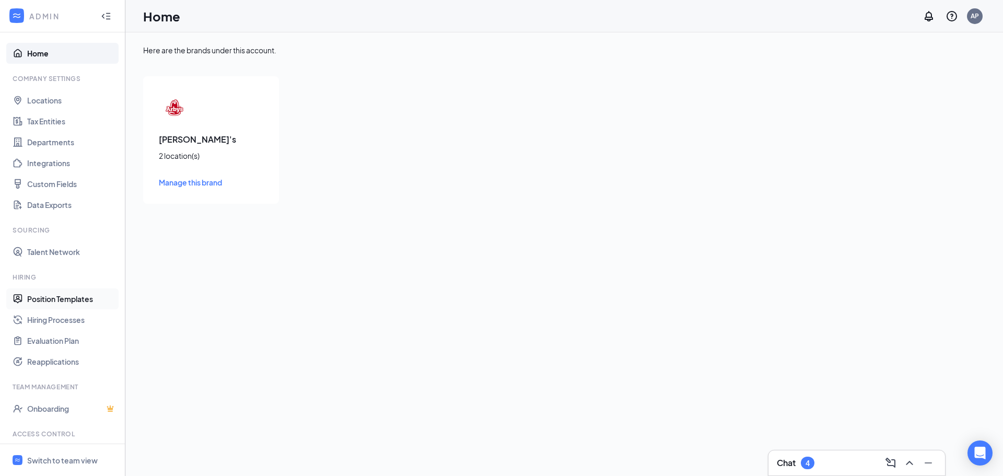
click at [58, 302] on link "Position Templates" at bounding box center [71, 298] width 89 height 21
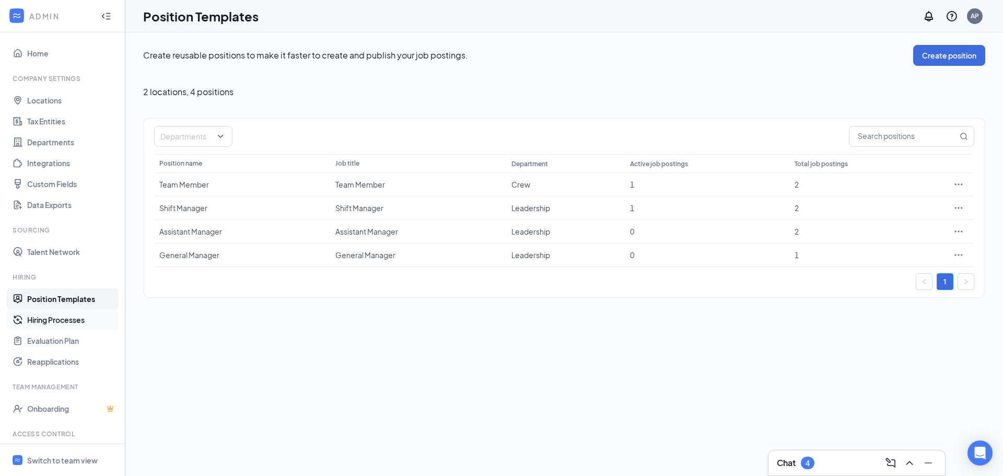
click at [60, 326] on link "Hiring Processes" at bounding box center [71, 319] width 89 height 21
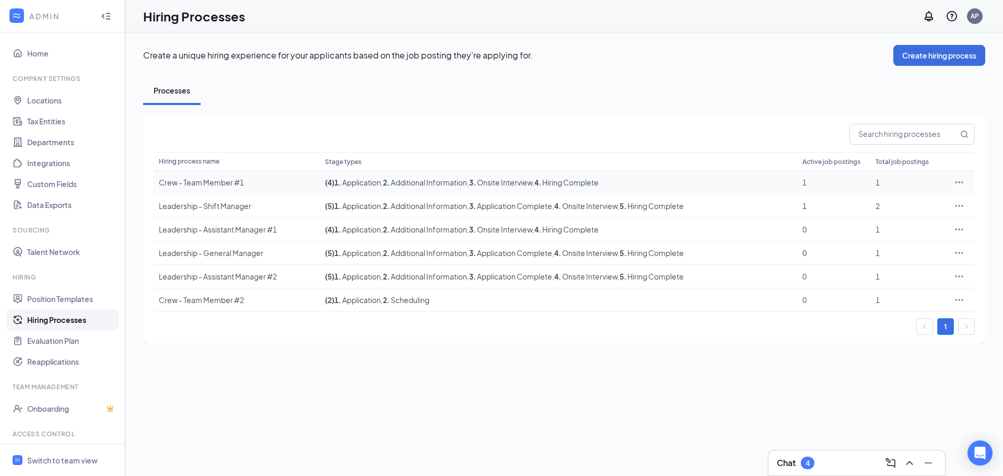
click at [956, 181] on icon "Ellipses" at bounding box center [959, 182] width 10 height 10
click at [895, 201] on span "Edit" at bounding box center [911, 203] width 90 height 11
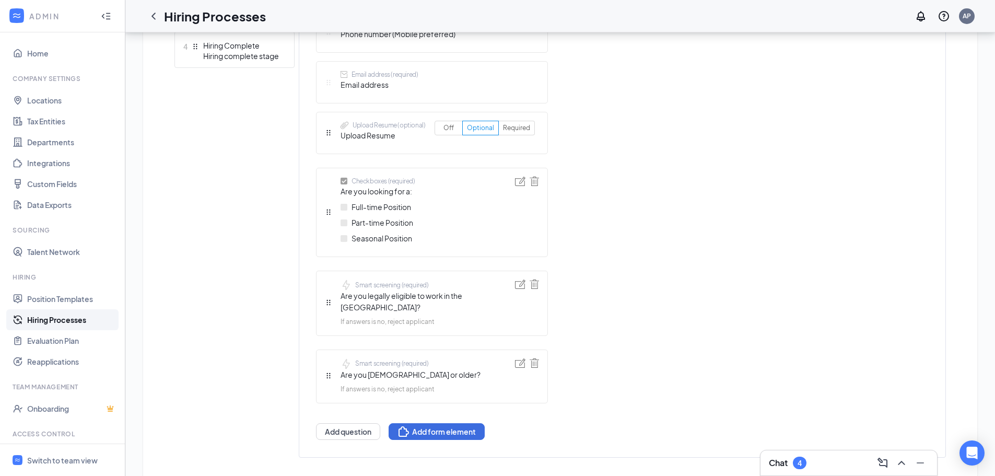
scroll to position [451, 0]
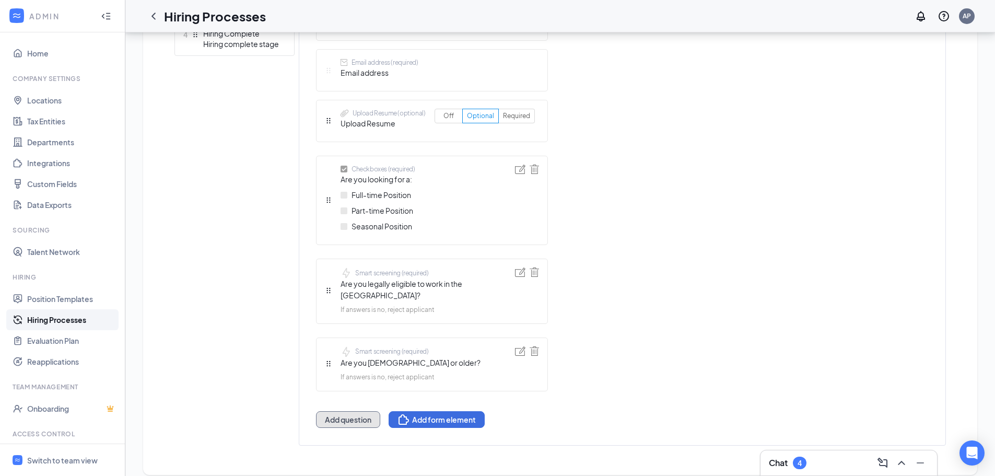
click at [351, 411] on button "Add question" at bounding box center [348, 419] width 64 height 17
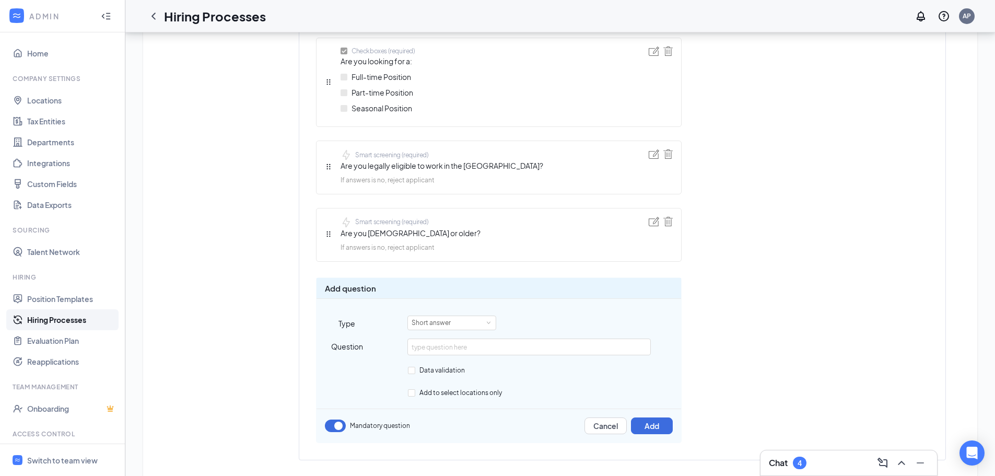
scroll to position [595, 0]
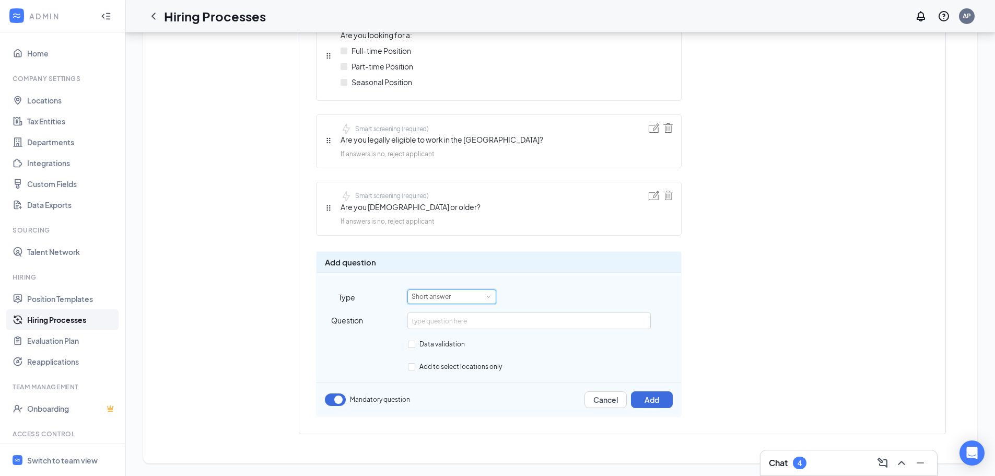
click at [458, 291] on div "Short answer" at bounding box center [452, 297] width 80 height 14
click at [441, 312] on li "Smart screening" at bounding box center [451, 314] width 89 height 17
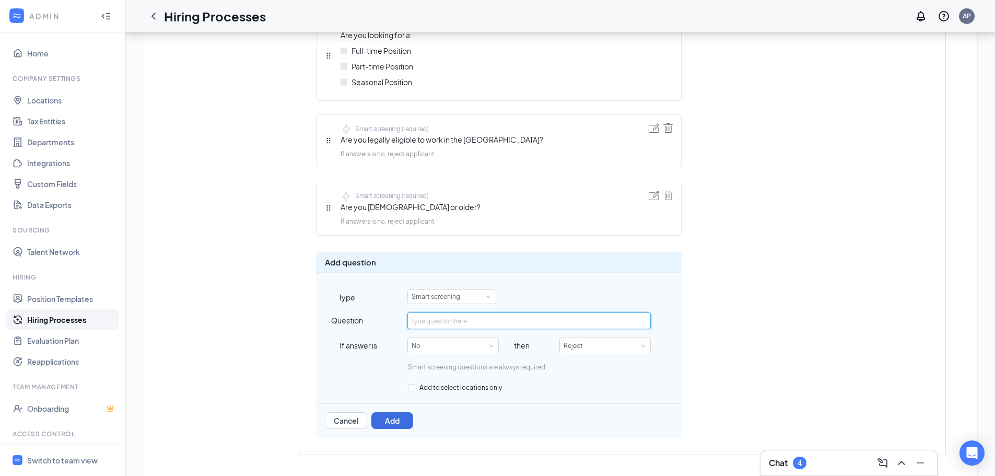
click at [472, 323] on input "text" at bounding box center [528, 320] width 243 height 17
type input "C"
type input "Are you able to work nights (4 or 5 pm to close) and weekends?"
click at [386, 415] on button "Add" at bounding box center [392, 420] width 42 height 17
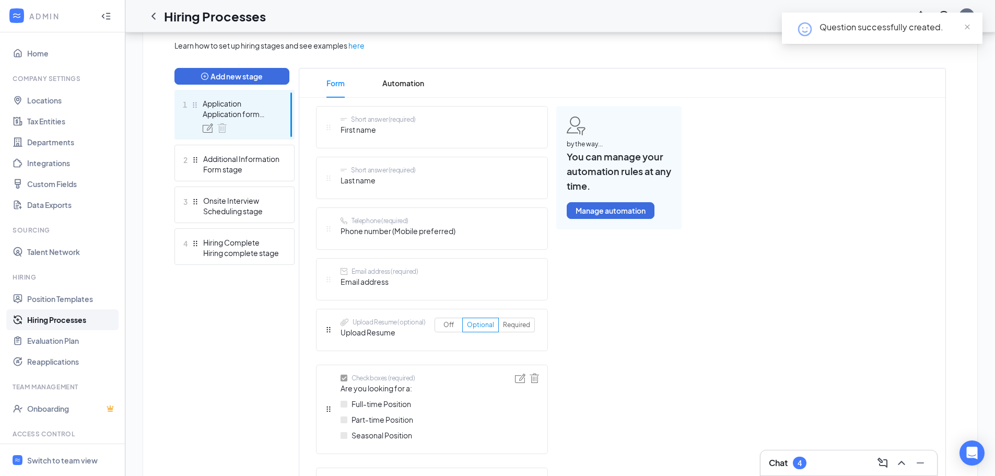
scroll to position [217, 0]
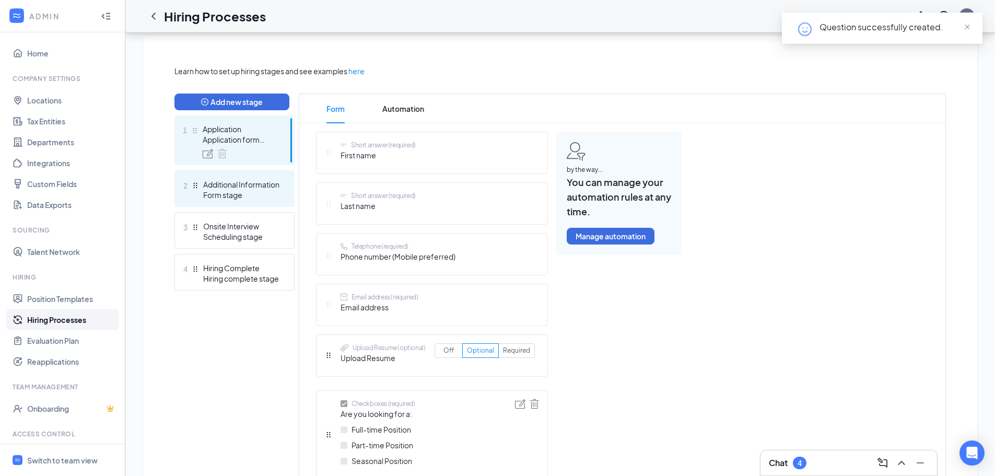
click at [248, 200] on div "2 Additional Information Form stage" at bounding box center [234, 188] width 120 height 37
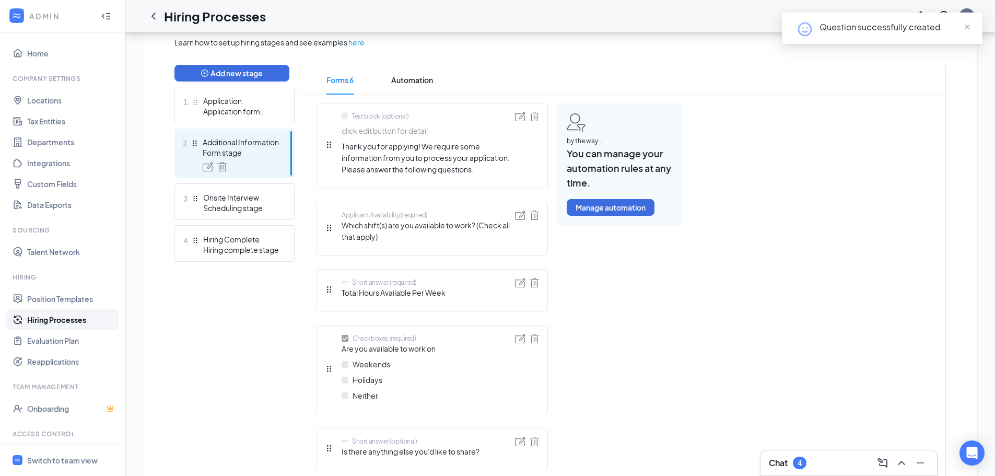
scroll to position [269, 0]
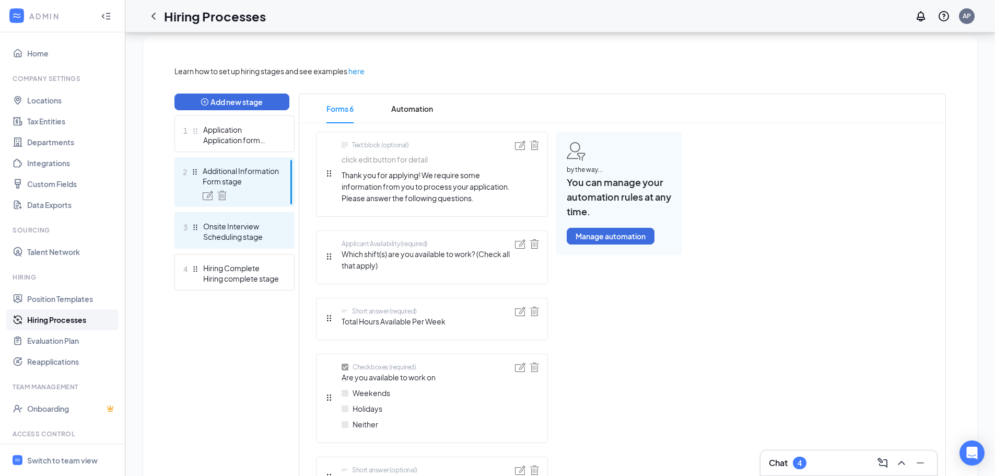
click at [228, 239] on div "Scheduling stage" at bounding box center [241, 236] width 76 height 10
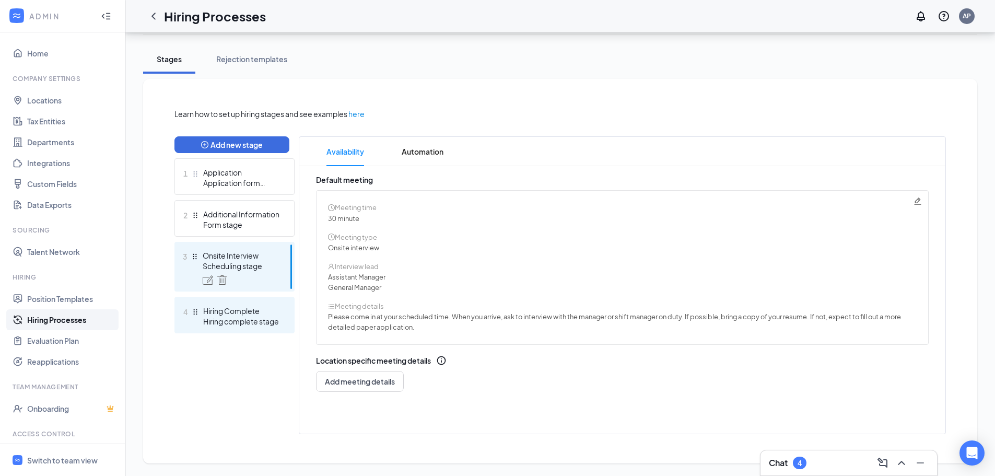
click at [239, 325] on div "Hiring complete stage" at bounding box center [241, 321] width 76 height 10
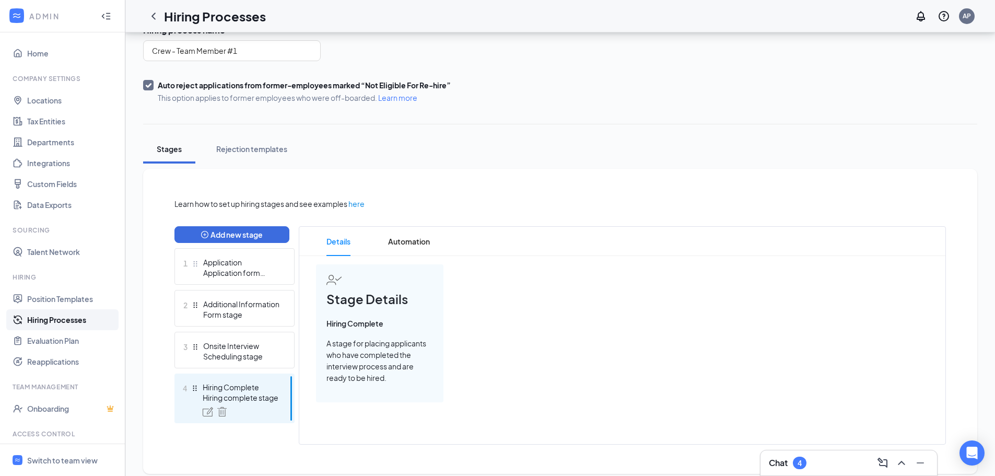
scroll to position [95, 0]
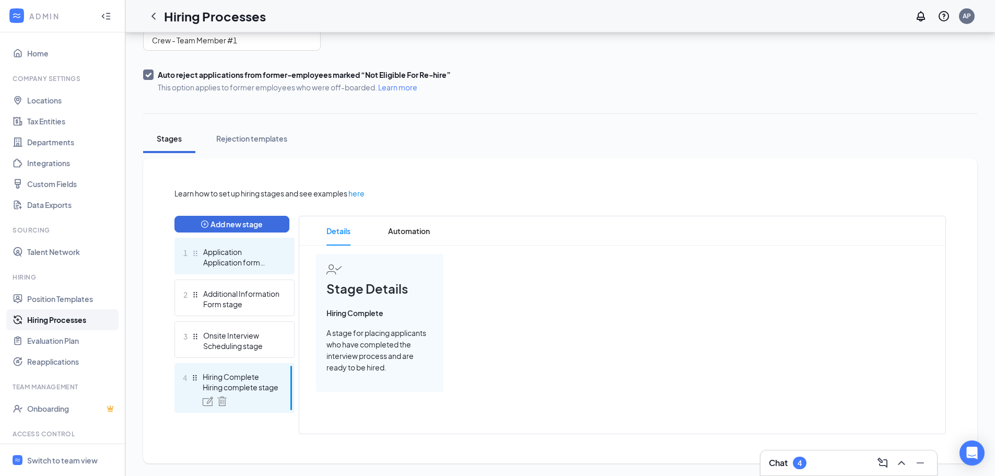
click at [232, 261] on div "Application form stage" at bounding box center [241, 262] width 76 height 10
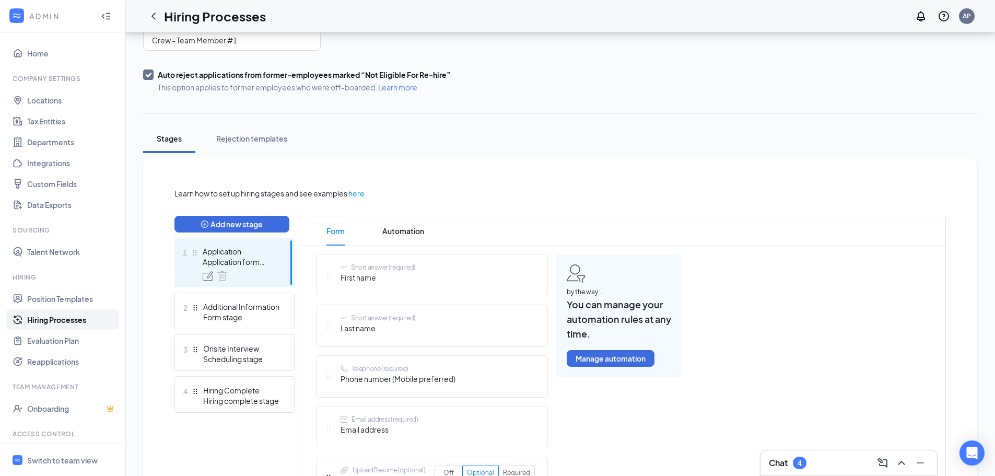
scroll to position [217, 0]
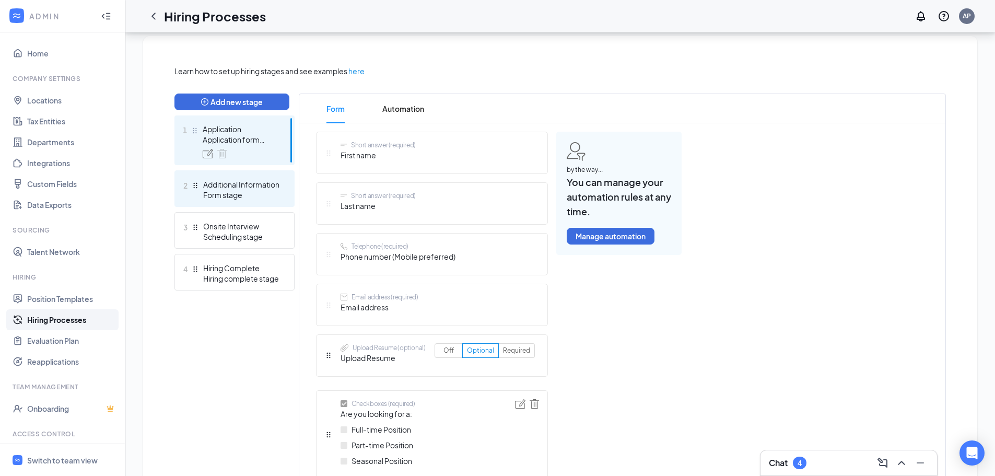
click at [225, 179] on div "Additional Information" at bounding box center [241, 184] width 76 height 10
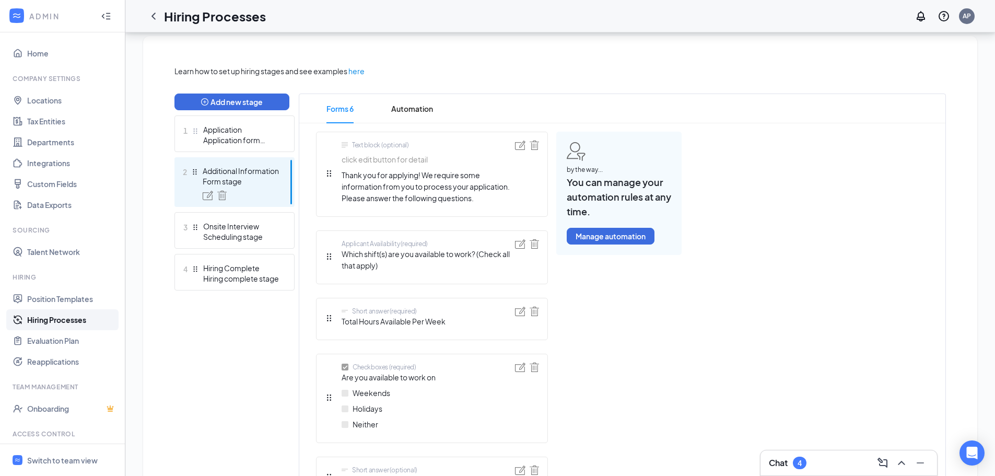
scroll to position [269, 0]
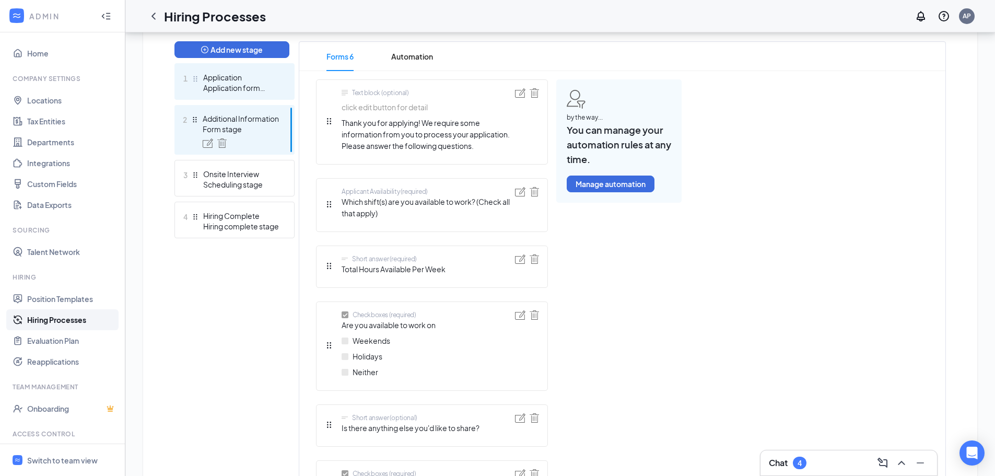
click at [253, 71] on div "1 Application Application form stage" at bounding box center [234, 81] width 120 height 37
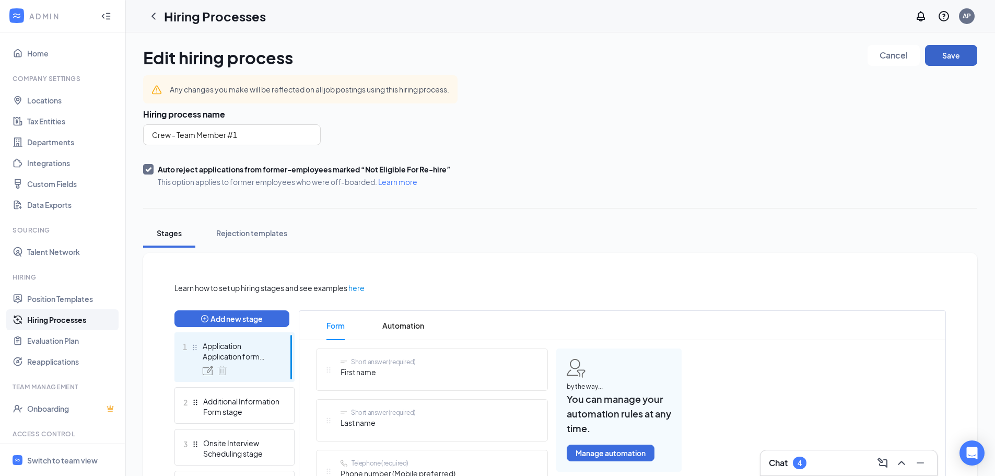
click at [945, 53] on button "Save" at bounding box center [951, 55] width 52 height 21
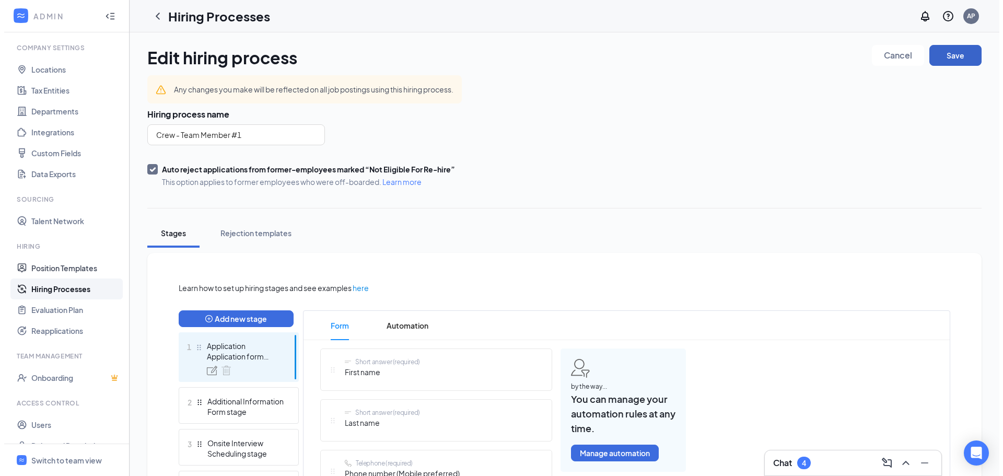
scroll to position [48, 0]
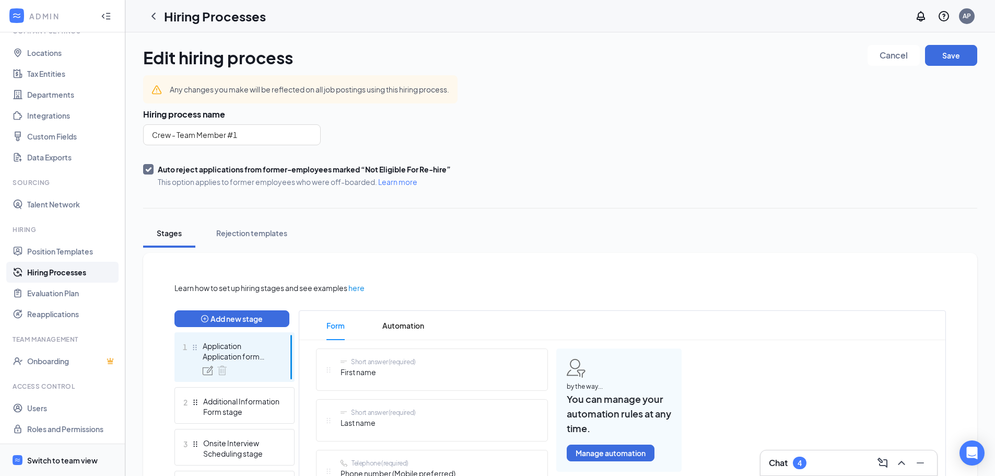
click at [52, 460] on div "Switch to team view" at bounding box center [62, 460] width 71 height 10
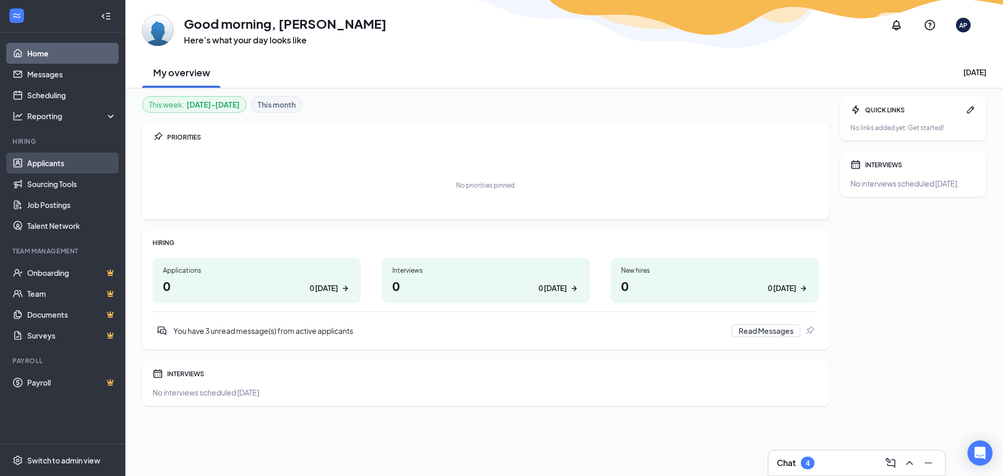
click at [85, 160] on link "Applicants" at bounding box center [71, 163] width 89 height 21
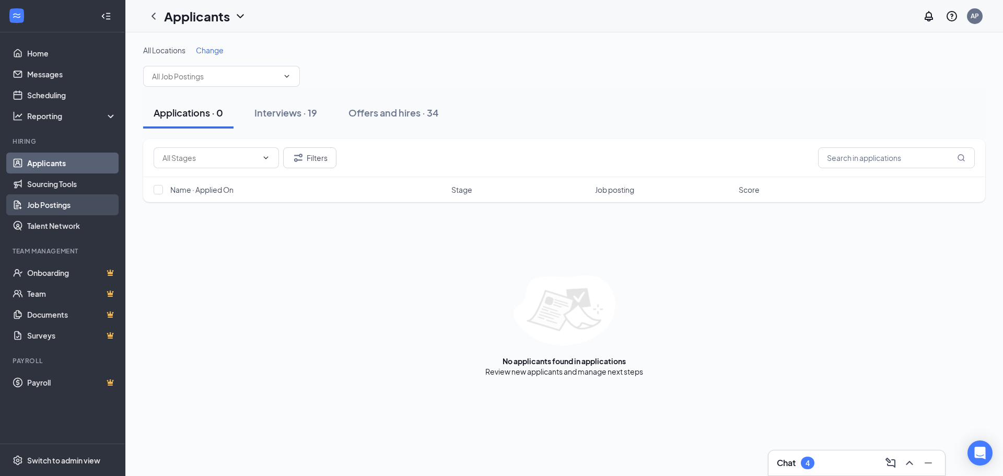
click at [76, 201] on link "Job Postings" at bounding box center [71, 204] width 89 height 21
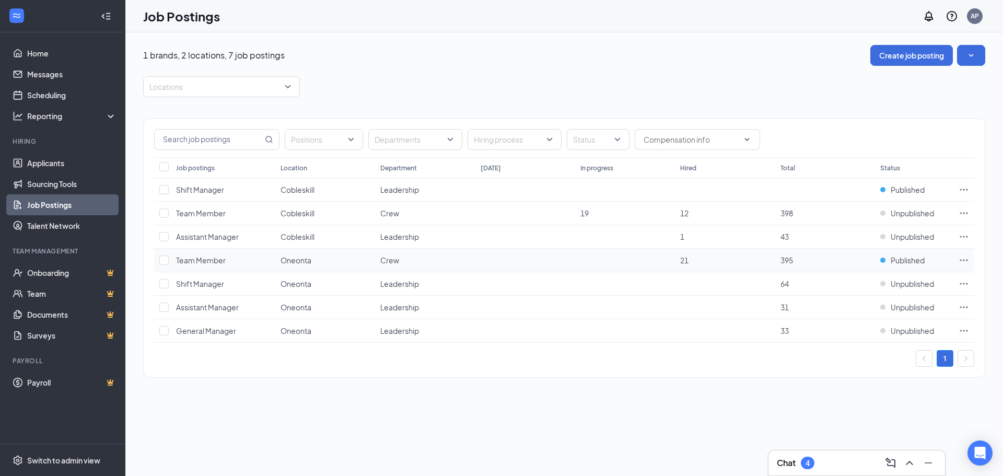
click at [964, 262] on icon "Ellipses" at bounding box center [963, 260] width 10 height 10
click at [569, 254] on td at bounding box center [525, 261] width 100 height 24
click at [201, 262] on span "Team Member" at bounding box center [201, 259] width 50 height 9
